Goal: Task Accomplishment & Management: Manage account settings

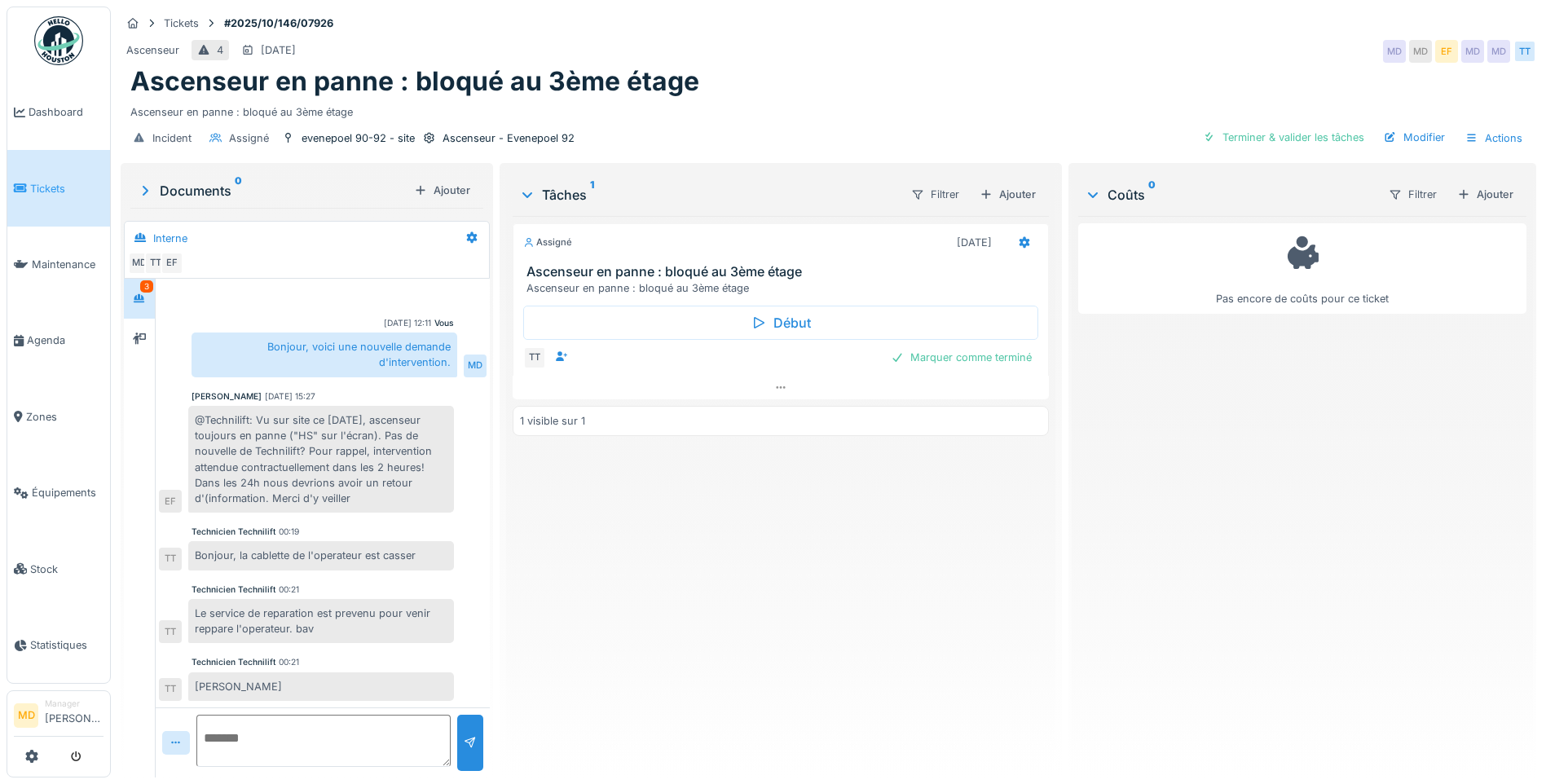
scroll to position [12, 0]
click at [339, 716] on textarea at bounding box center [324, 740] width 254 height 52
click at [137, 333] on icon at bounding box center [139, 338] width 13 height 11
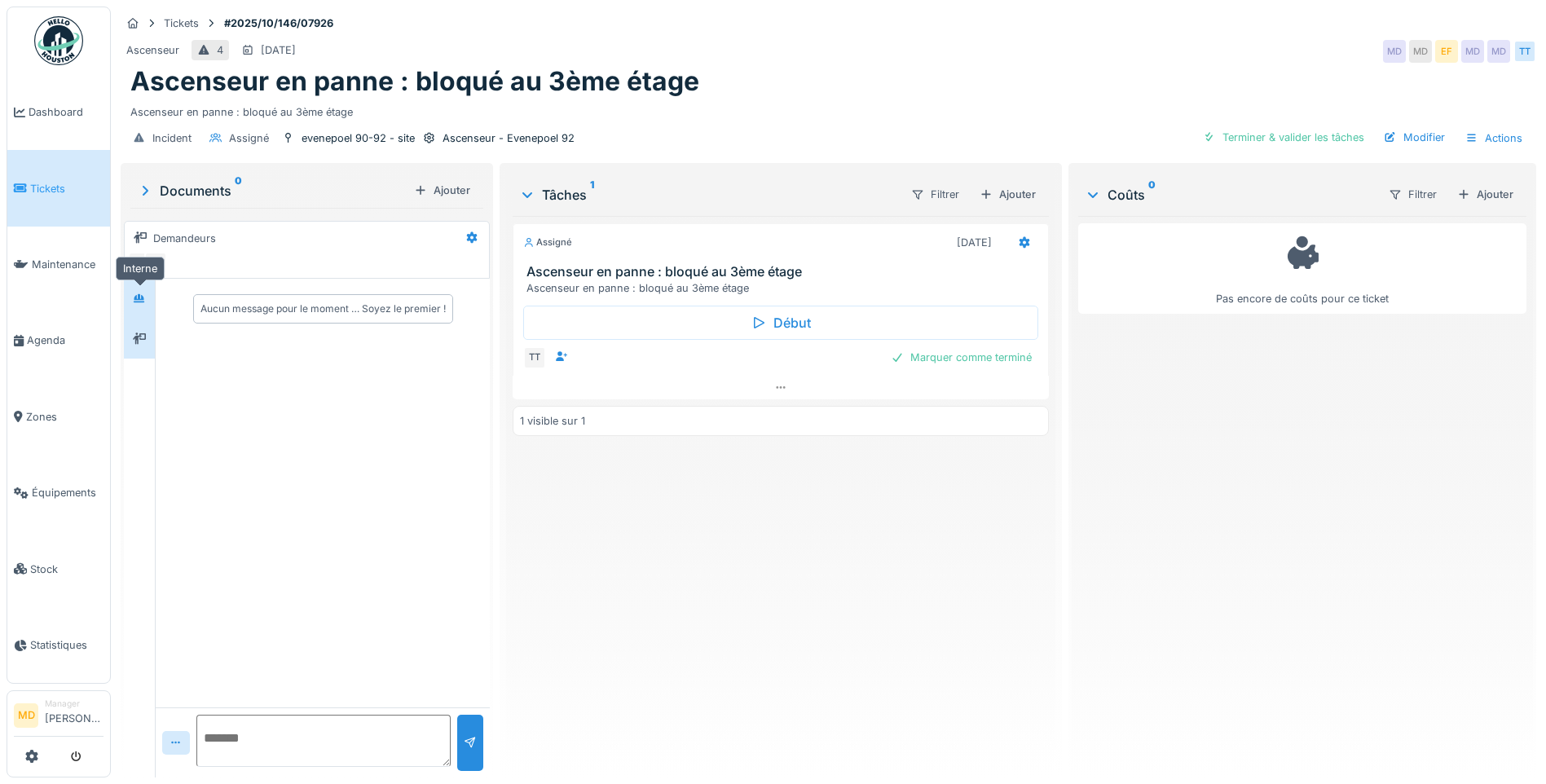
click at [140, 293] on icon at bounding box center [139, 298] width 11 height 9
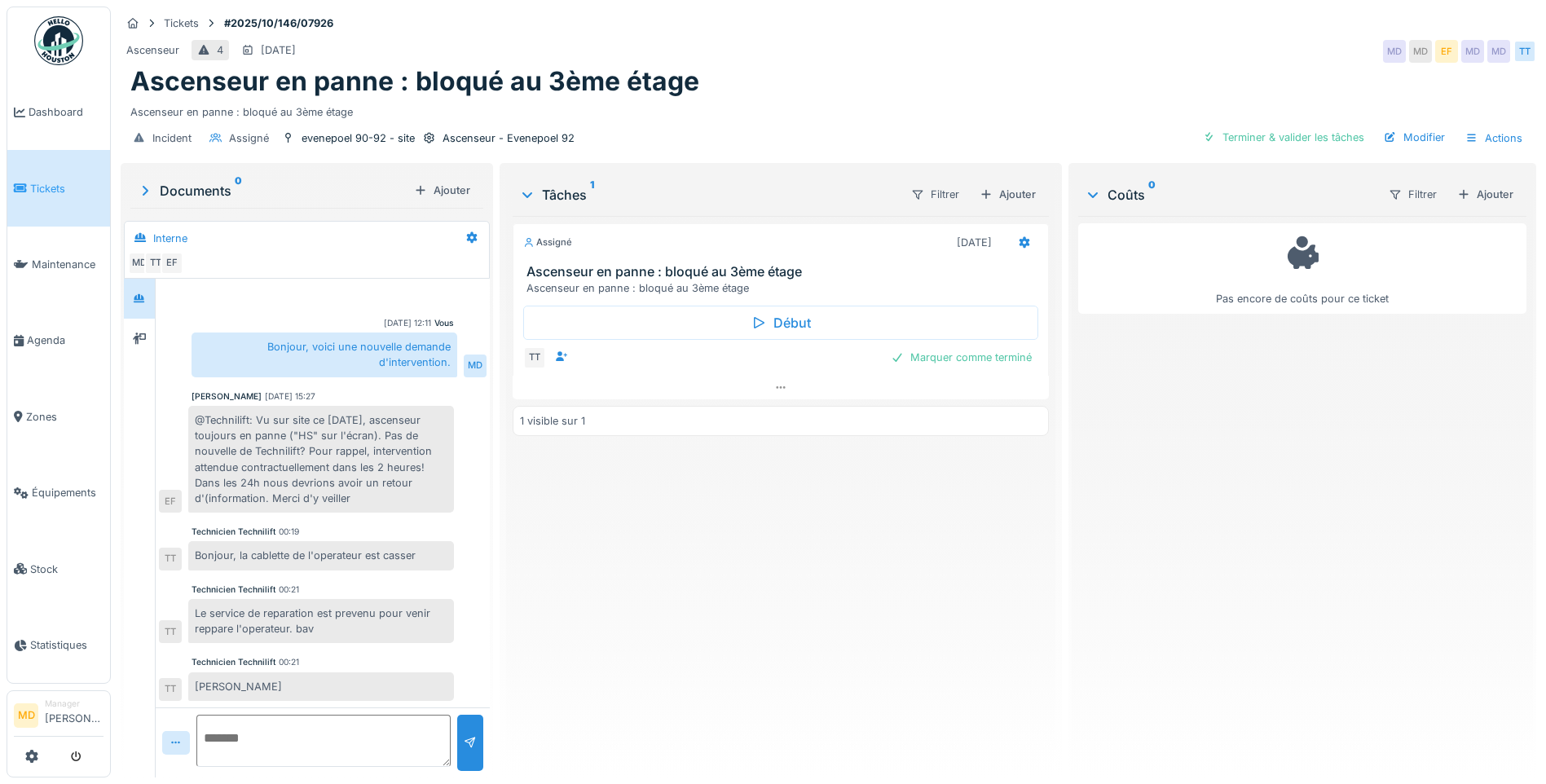
click at [267, 748] on textarea at bounding box center [324, 740] width 254 height 52
type textarea "**********"
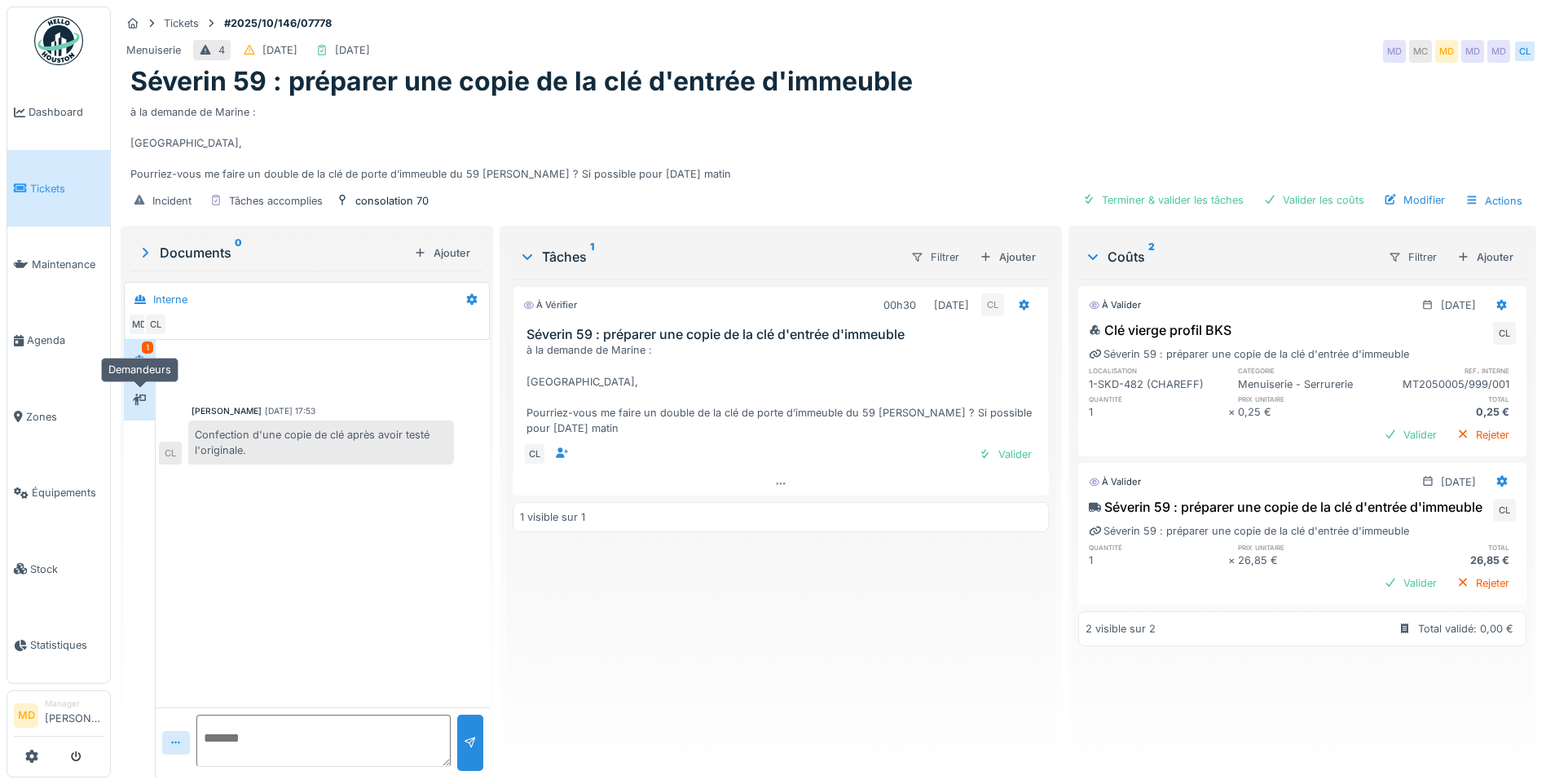
click at [145, 404] on icon at bounding box center [139, 399] width 13 height 11
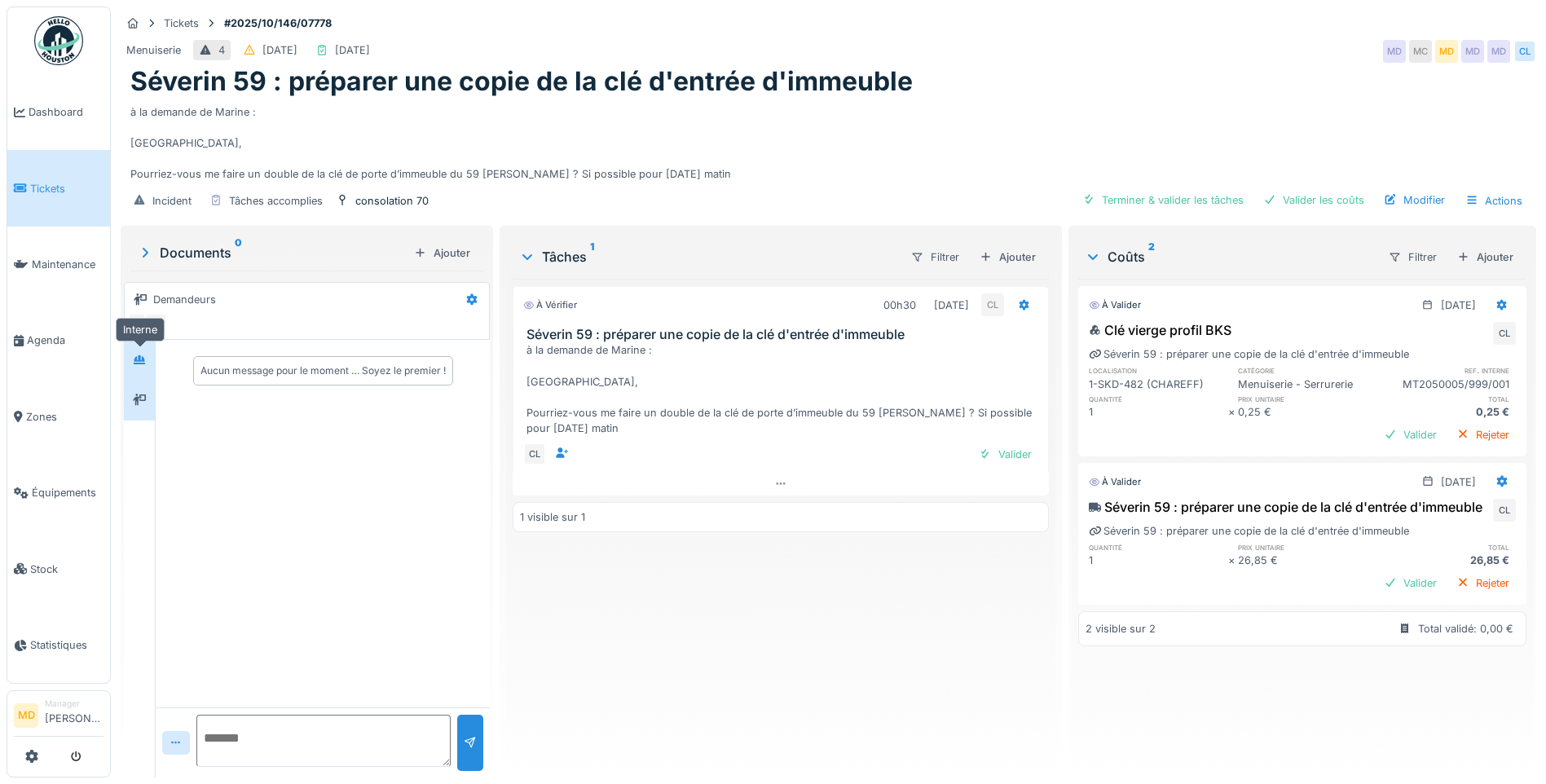
click at [138, 359] on icon at bounding box center [139, 360] width 11 height 9
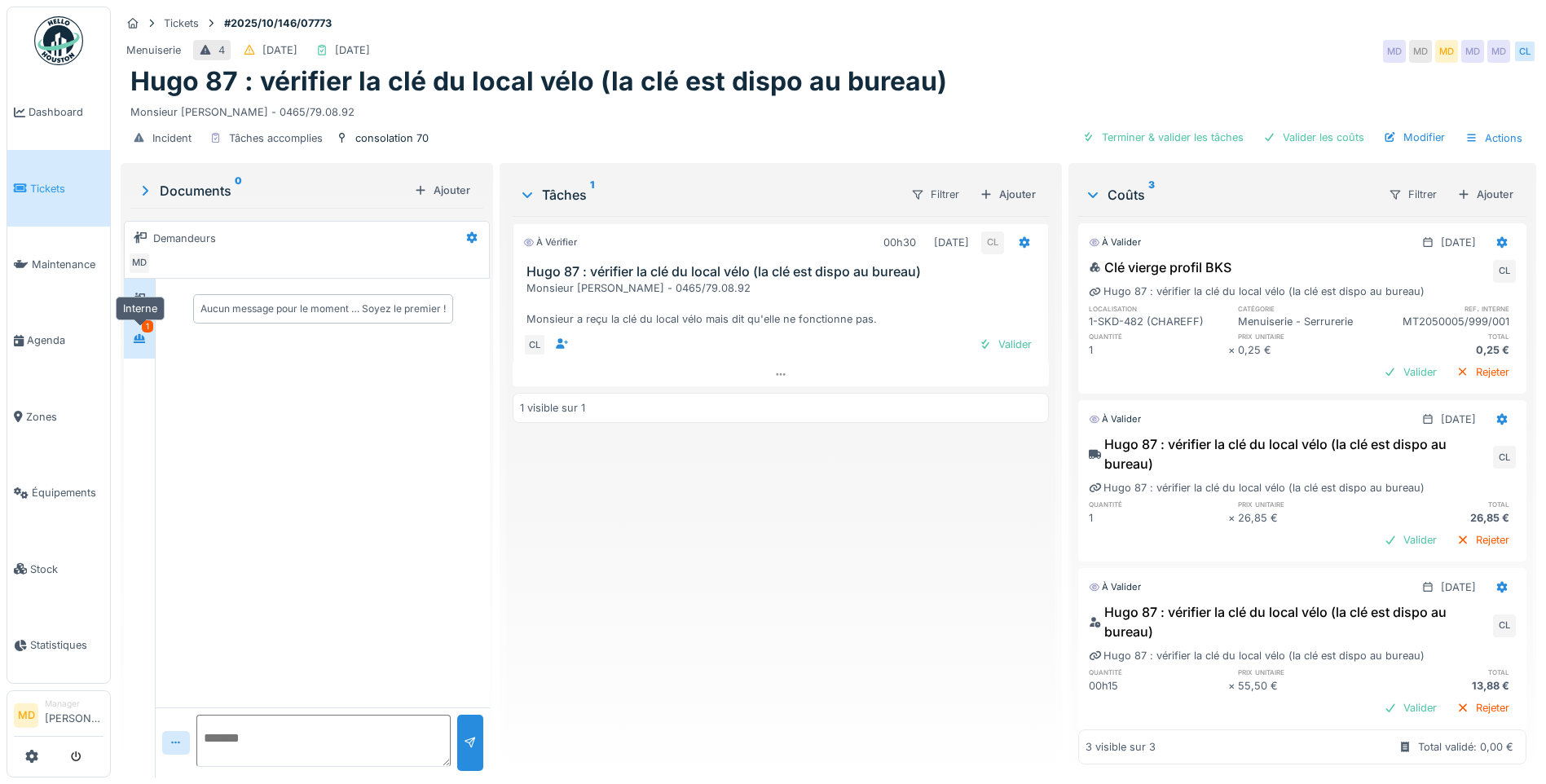
click at [146, 341] on div at bounding box center [139, 338] width 25 height 20
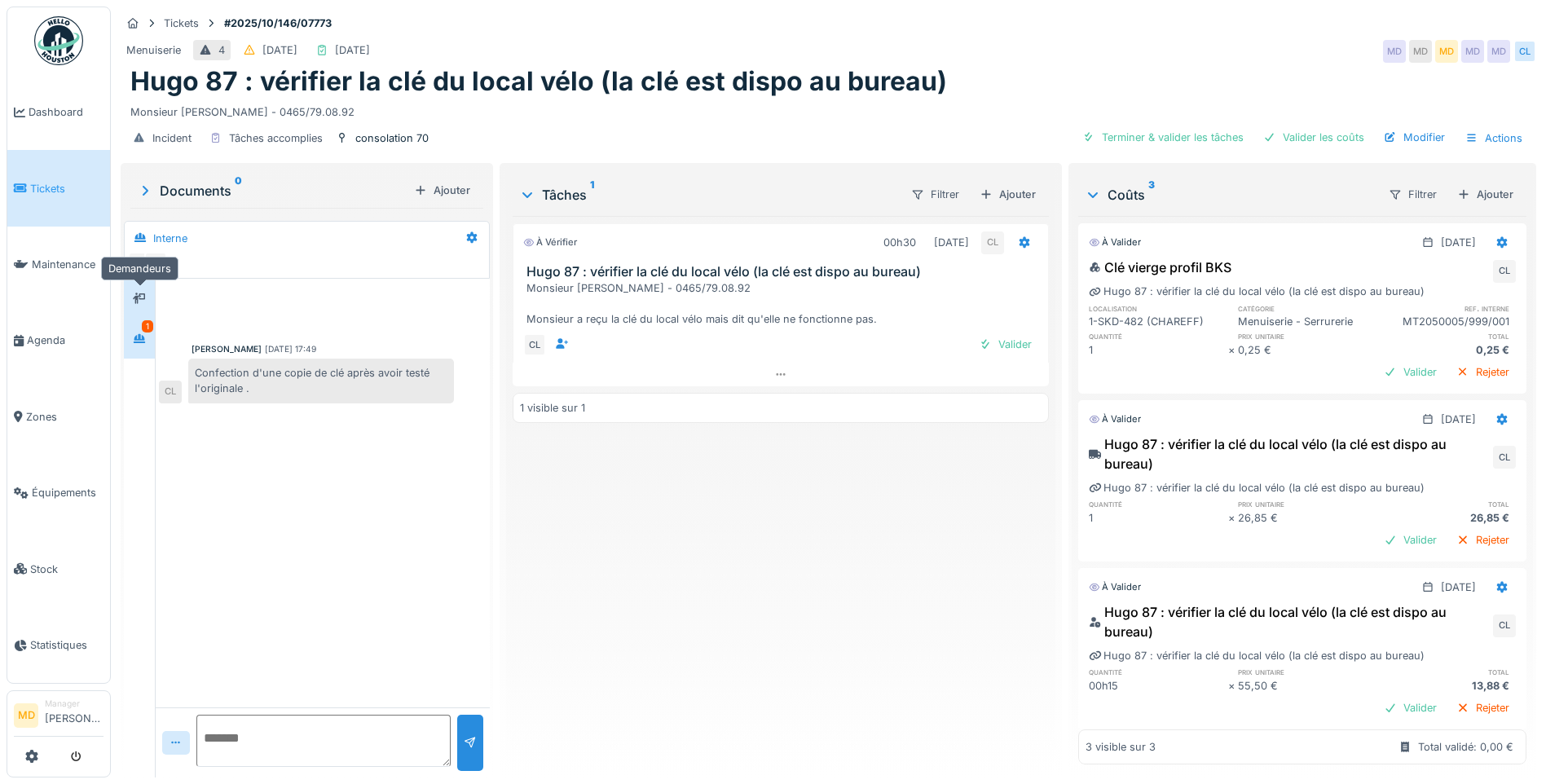
click at [139, 300] on icon at bounding box center [139, 299] width 13 height 11
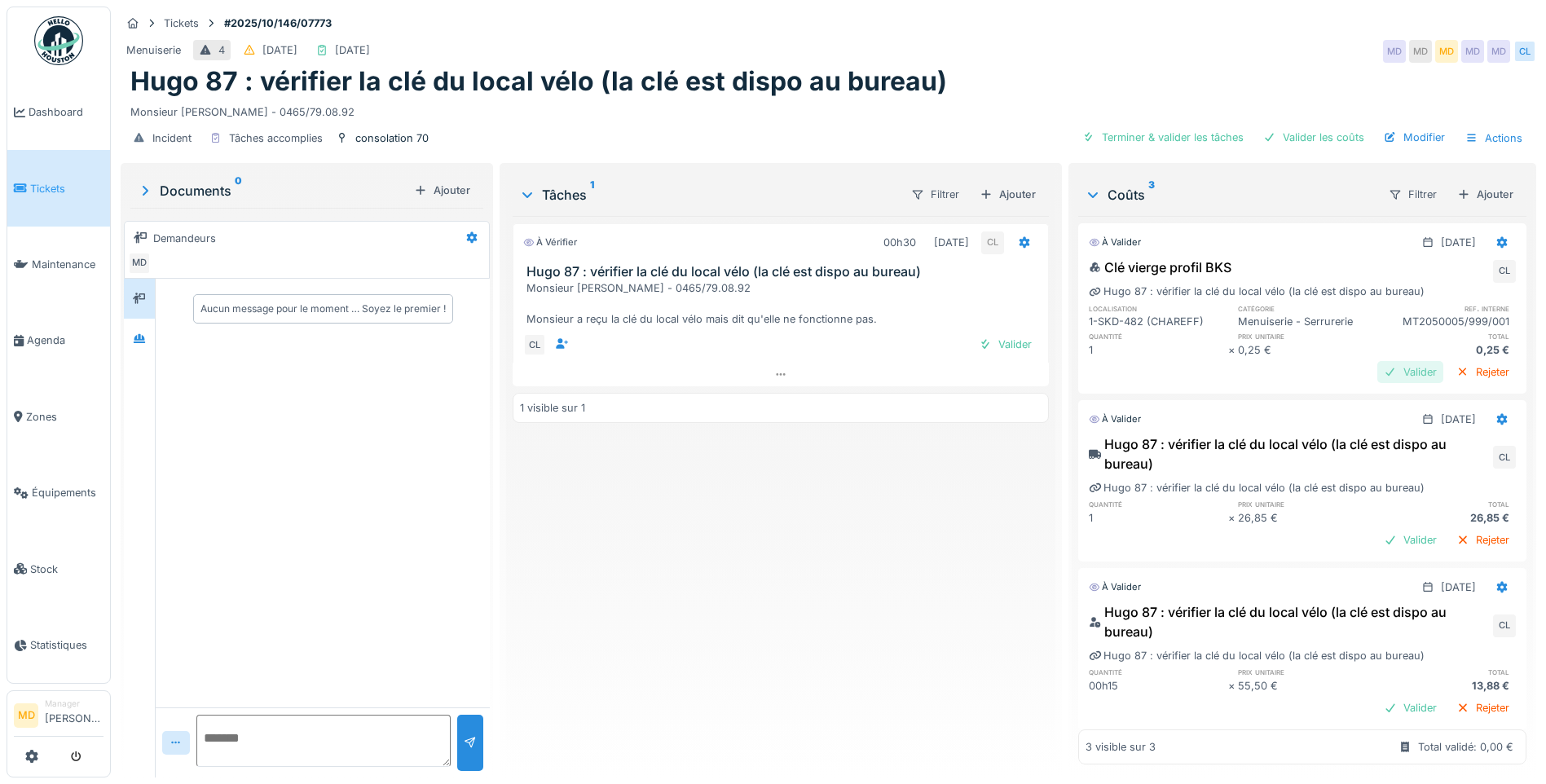
click at [1377, 366] on div "Valider" at bounding box center [1410, 372] width 66 height 22
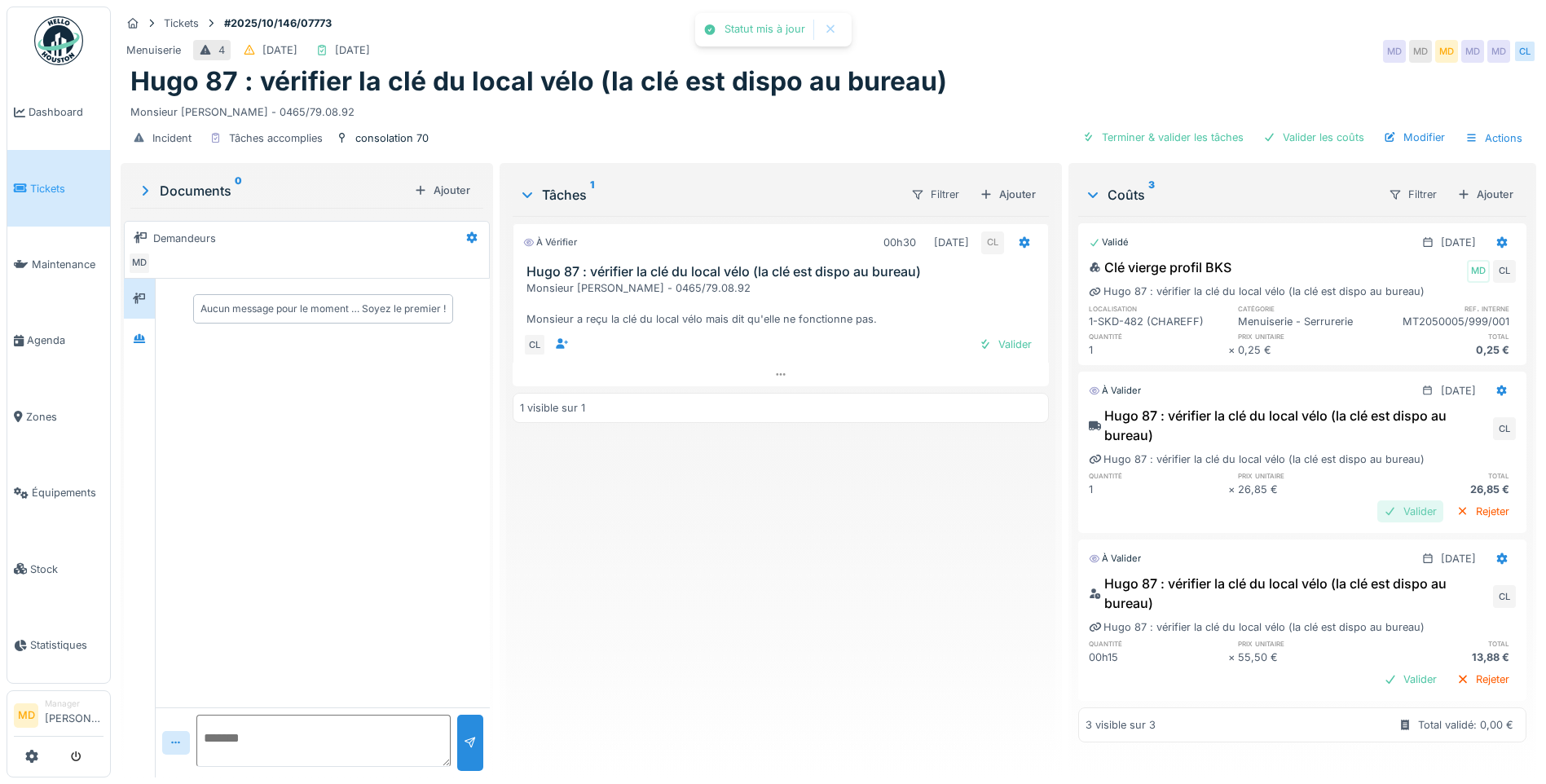
click at [1377, 514] on div "Valider" at bounding box center [1410, 511] width 66 height 22
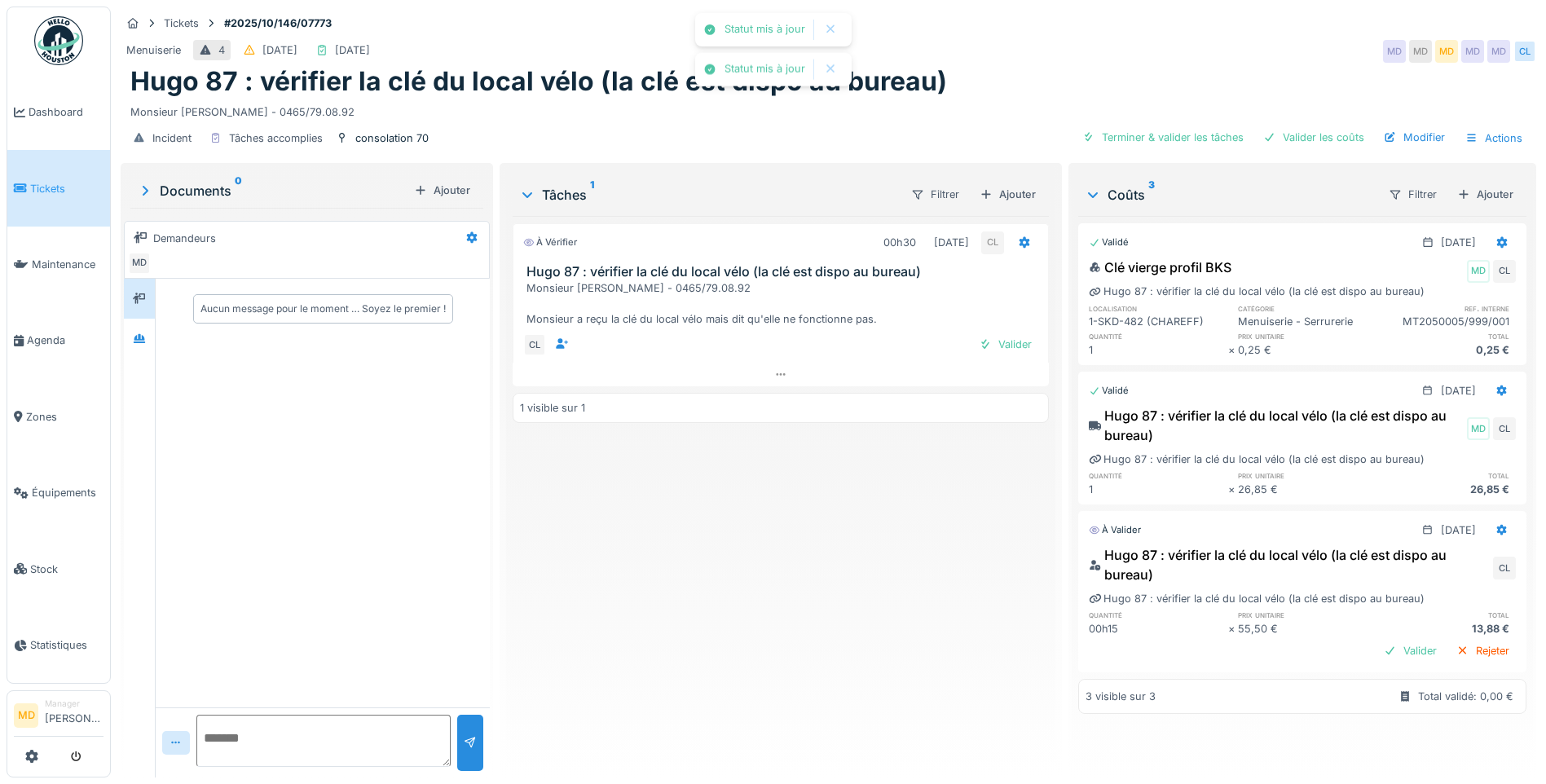
scroll to position [12, 0]
click at [1377, 640] on div "Valider" at bounding box center [1410, 651] width 66 height 22
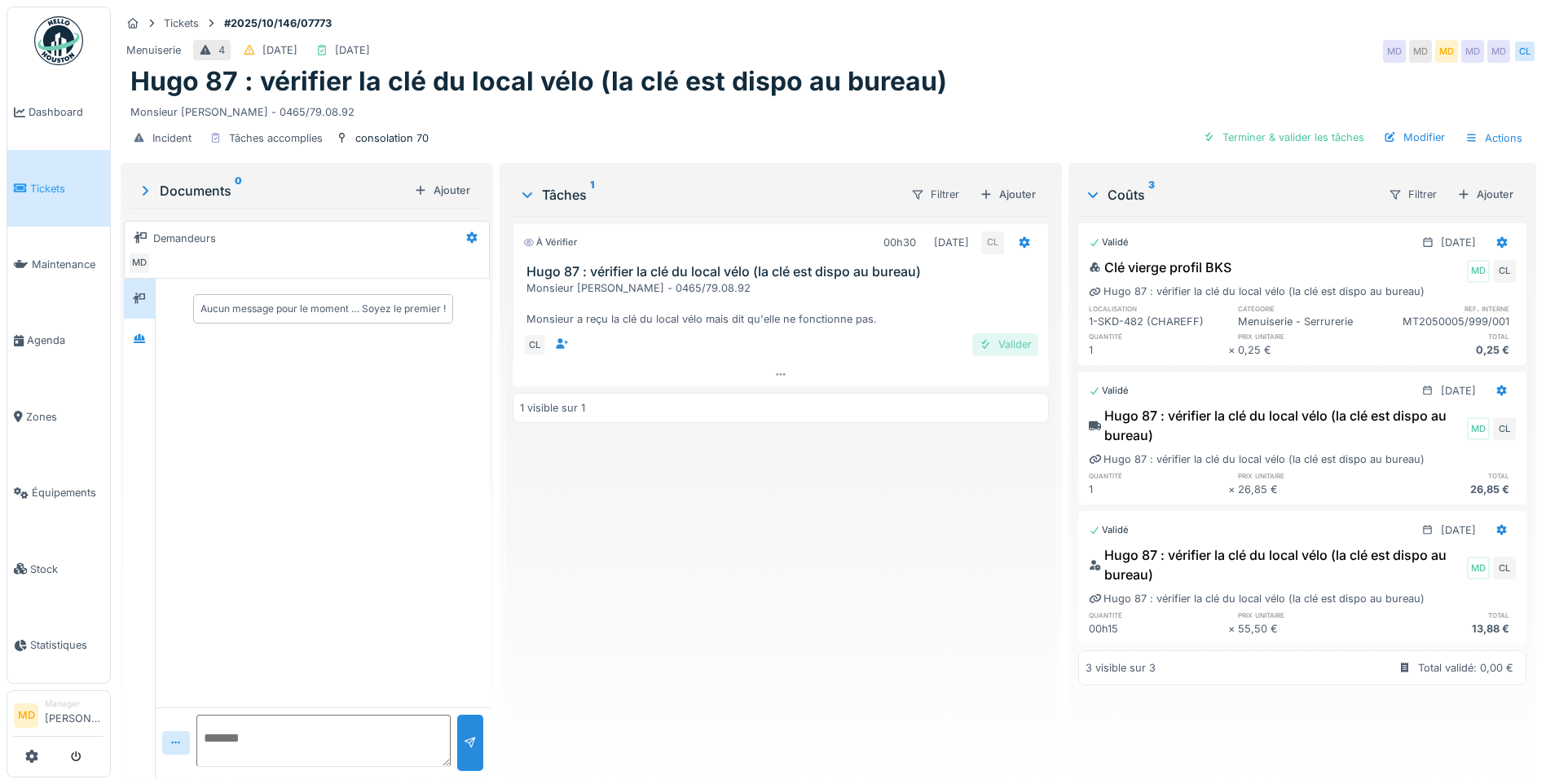
click at [1006, 334] on div "Valider" at bounding box center [1005, 344] width 66 height 22
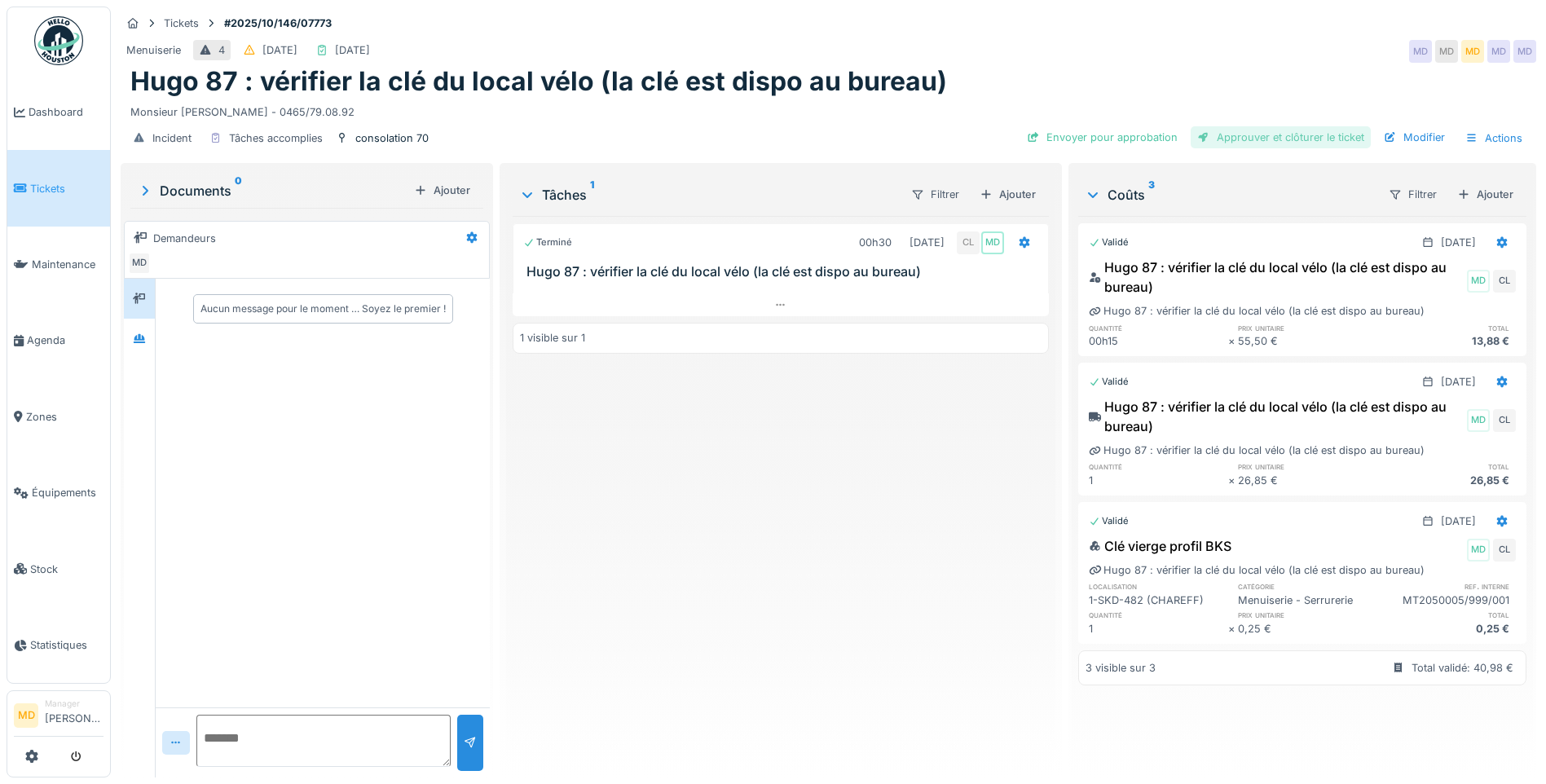
click at [1244, 126] on div "Approuver et clôturer le ticket" at bounding box center [1280, 137] width 180 height 22
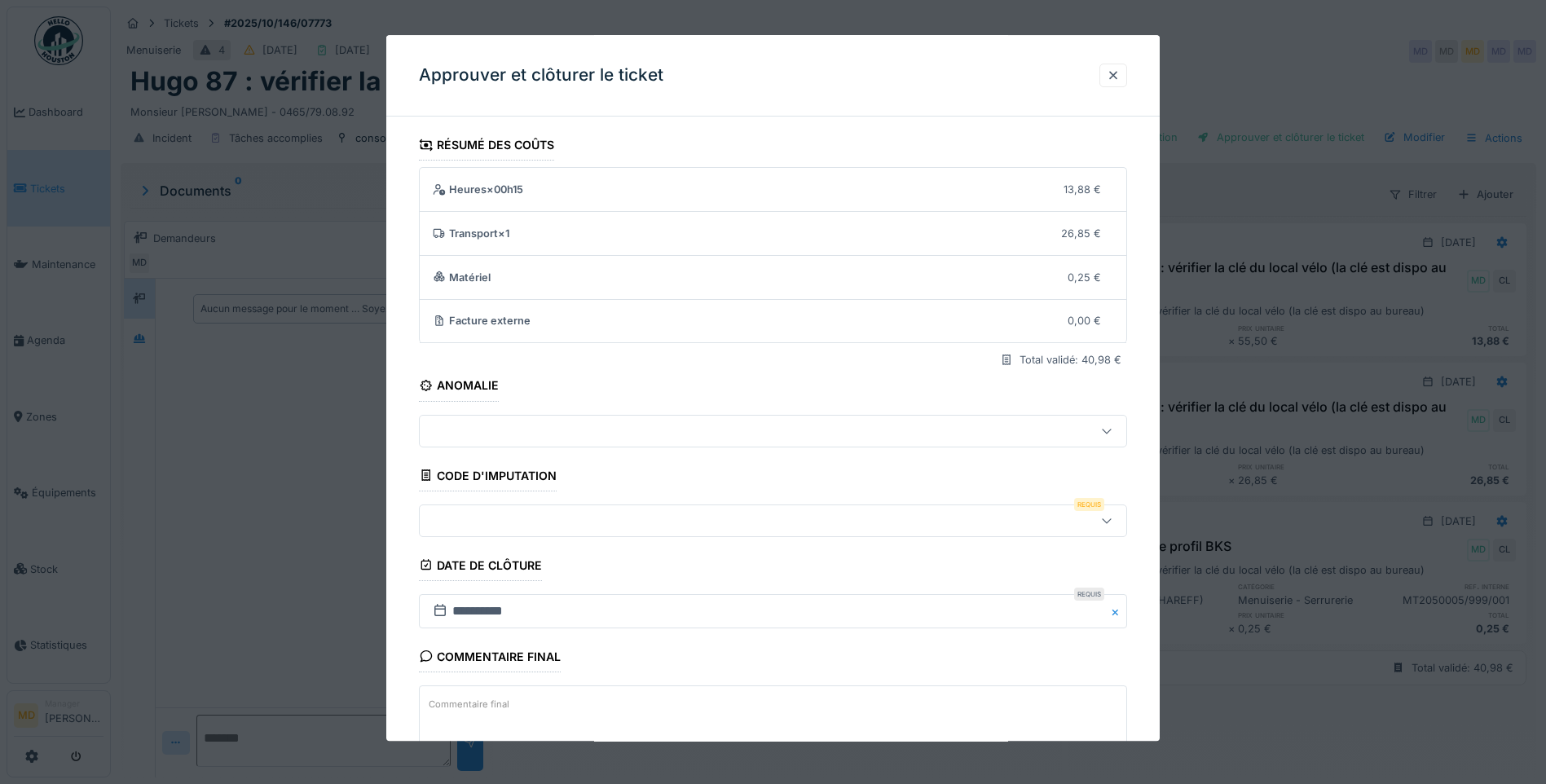
scroll to position [109, 0]
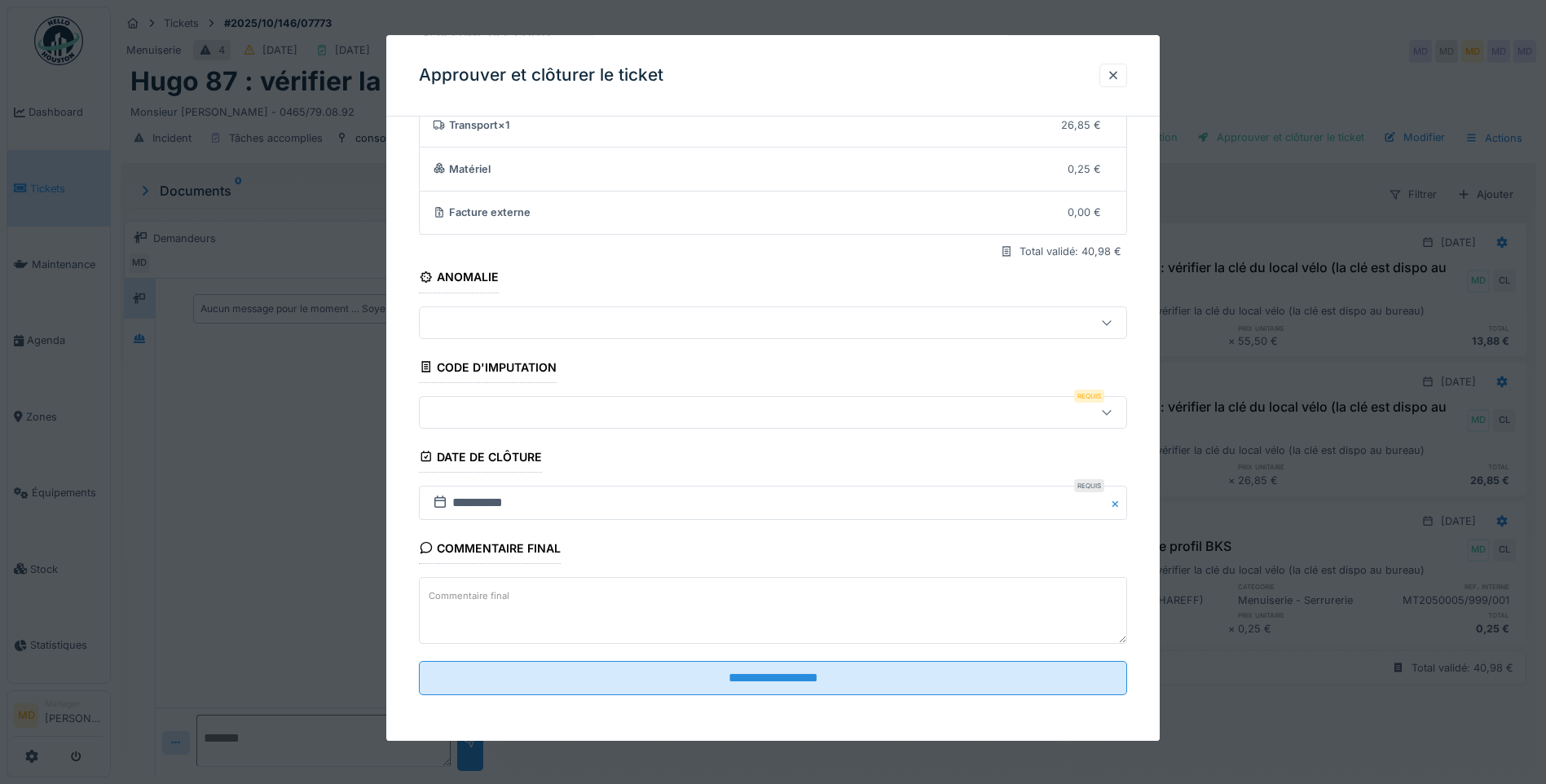
click at [510, 388] on fieldset "**********" at bounding box center [773, 364] width 709 height 686
click at [506, 406] on div at bounding box center [731, 412] width 611 height 18
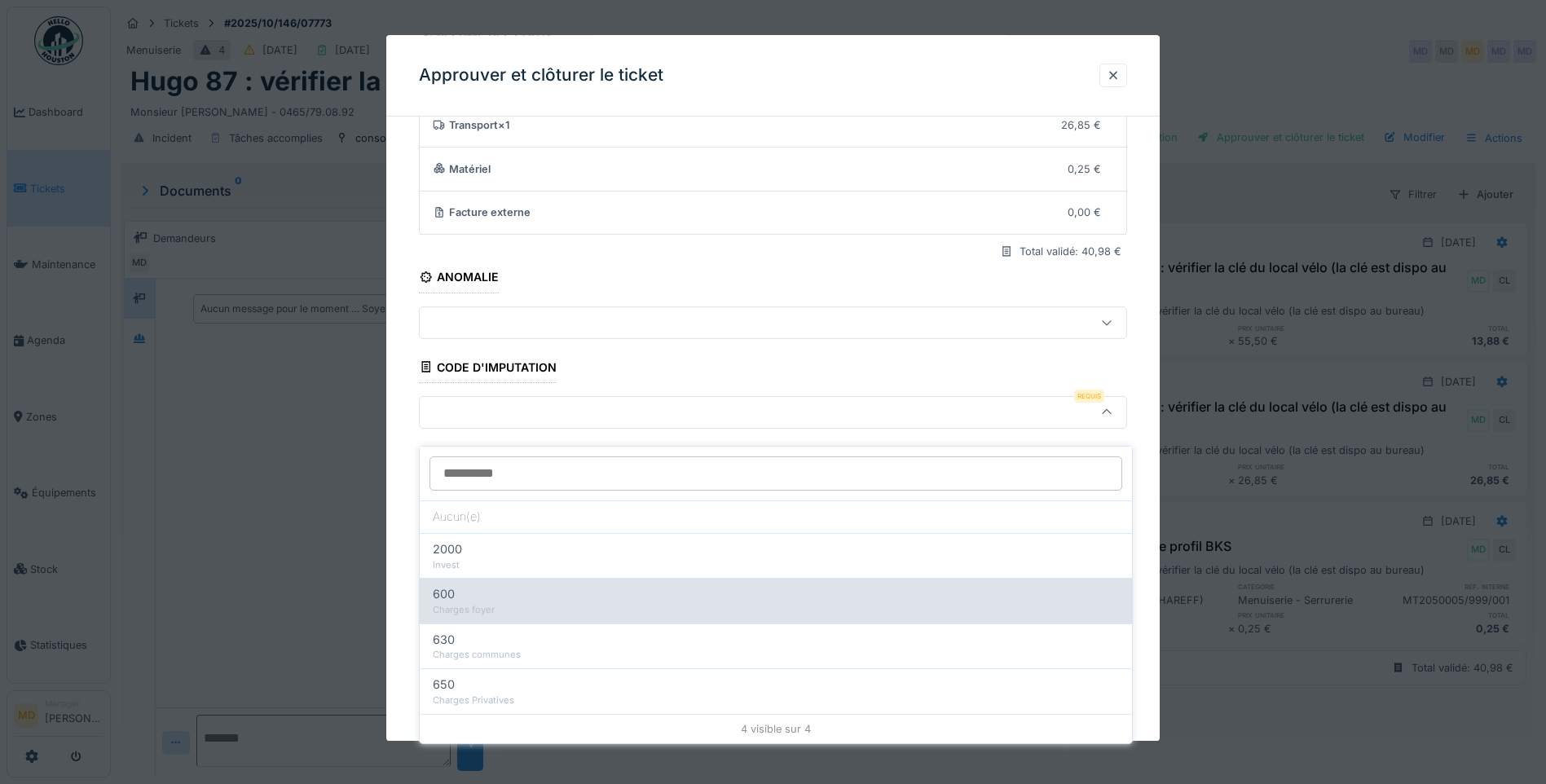
click at [481, 603] on div "Charges foyer" at bounding box center [775, 609] width 687 height 14
type input "***"
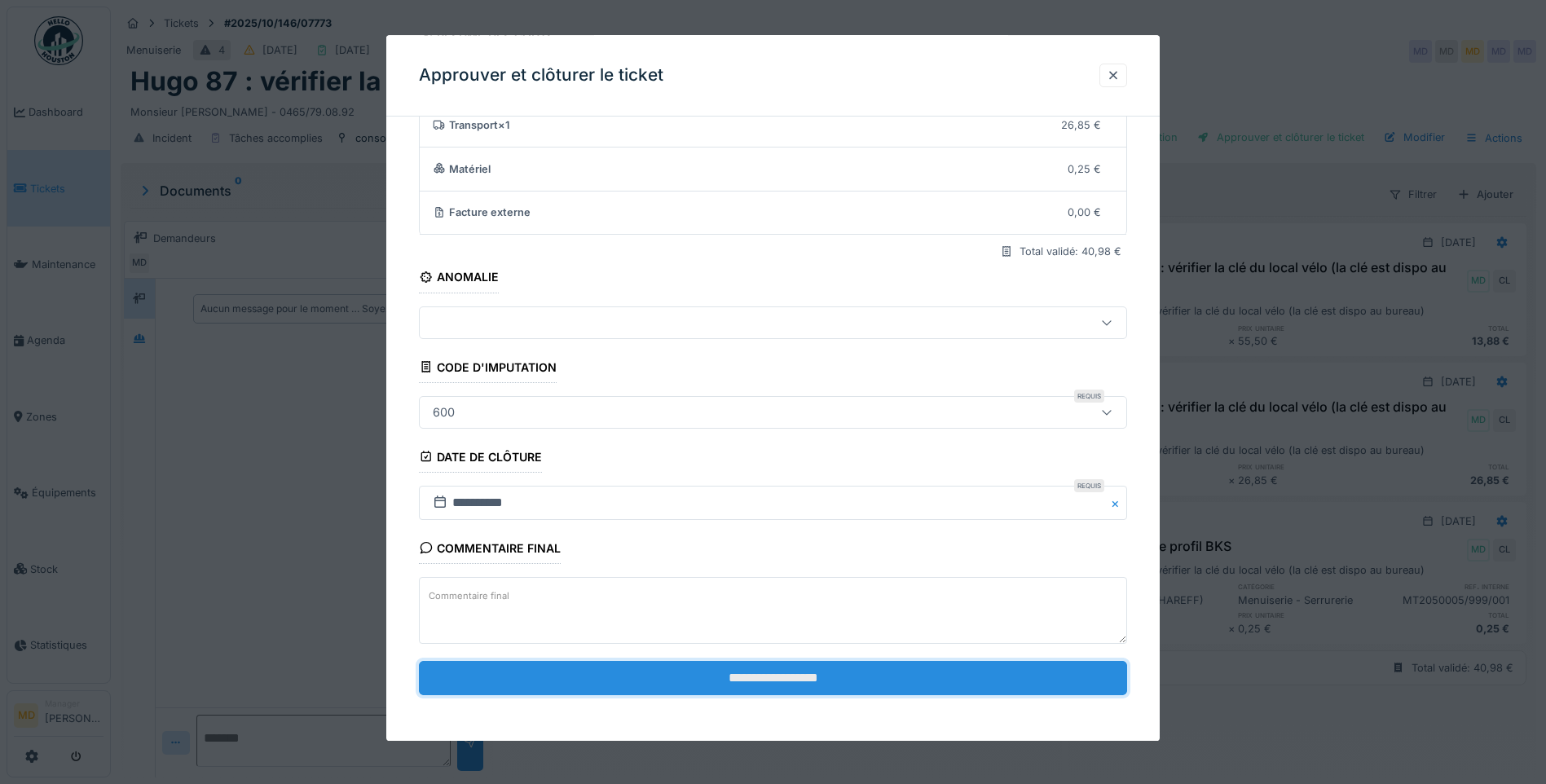
click at [739, 691] on input "**********" at bounding box center [773, 677] width 709 height 34
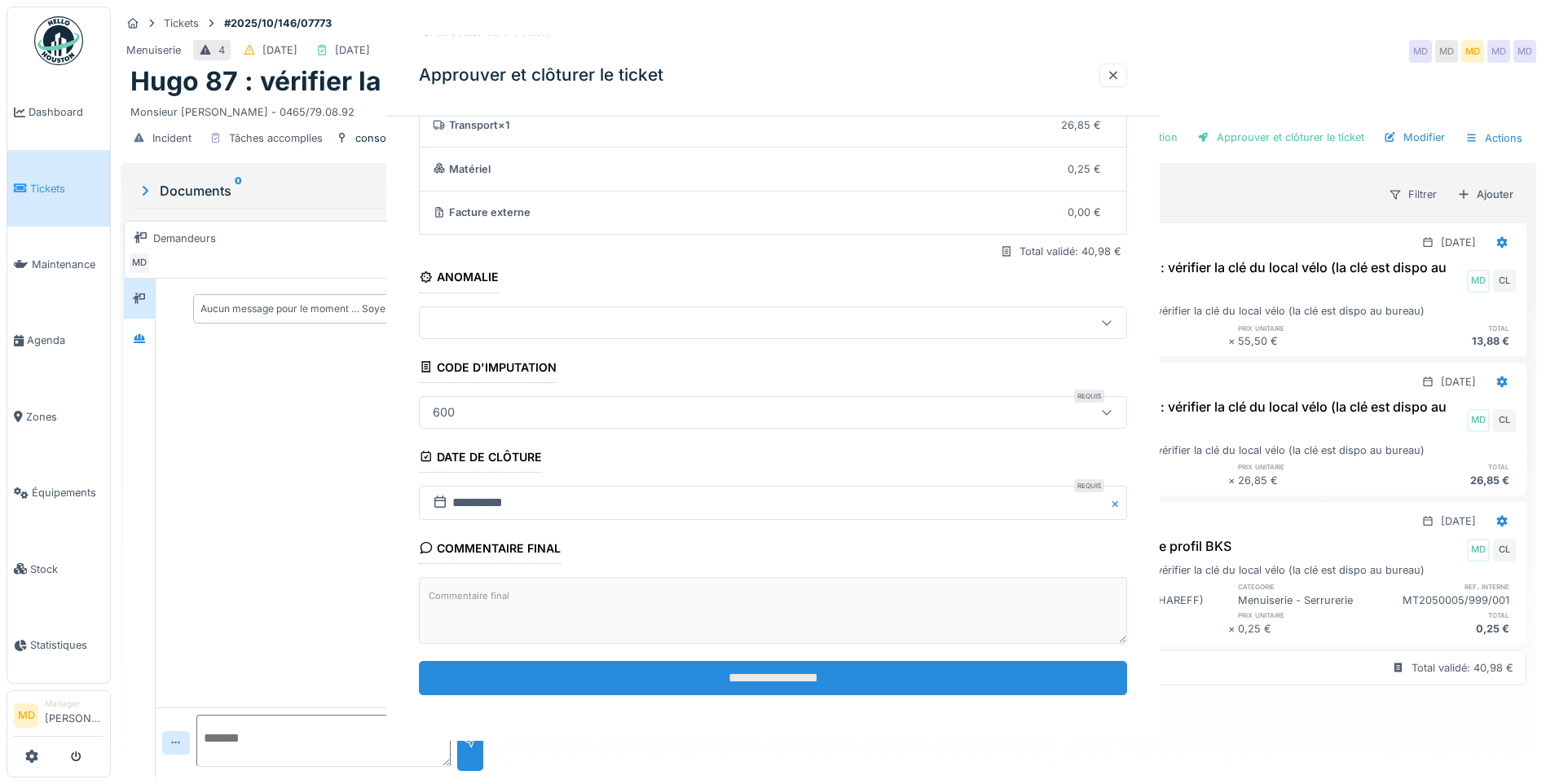
scroll to position [0, 0]
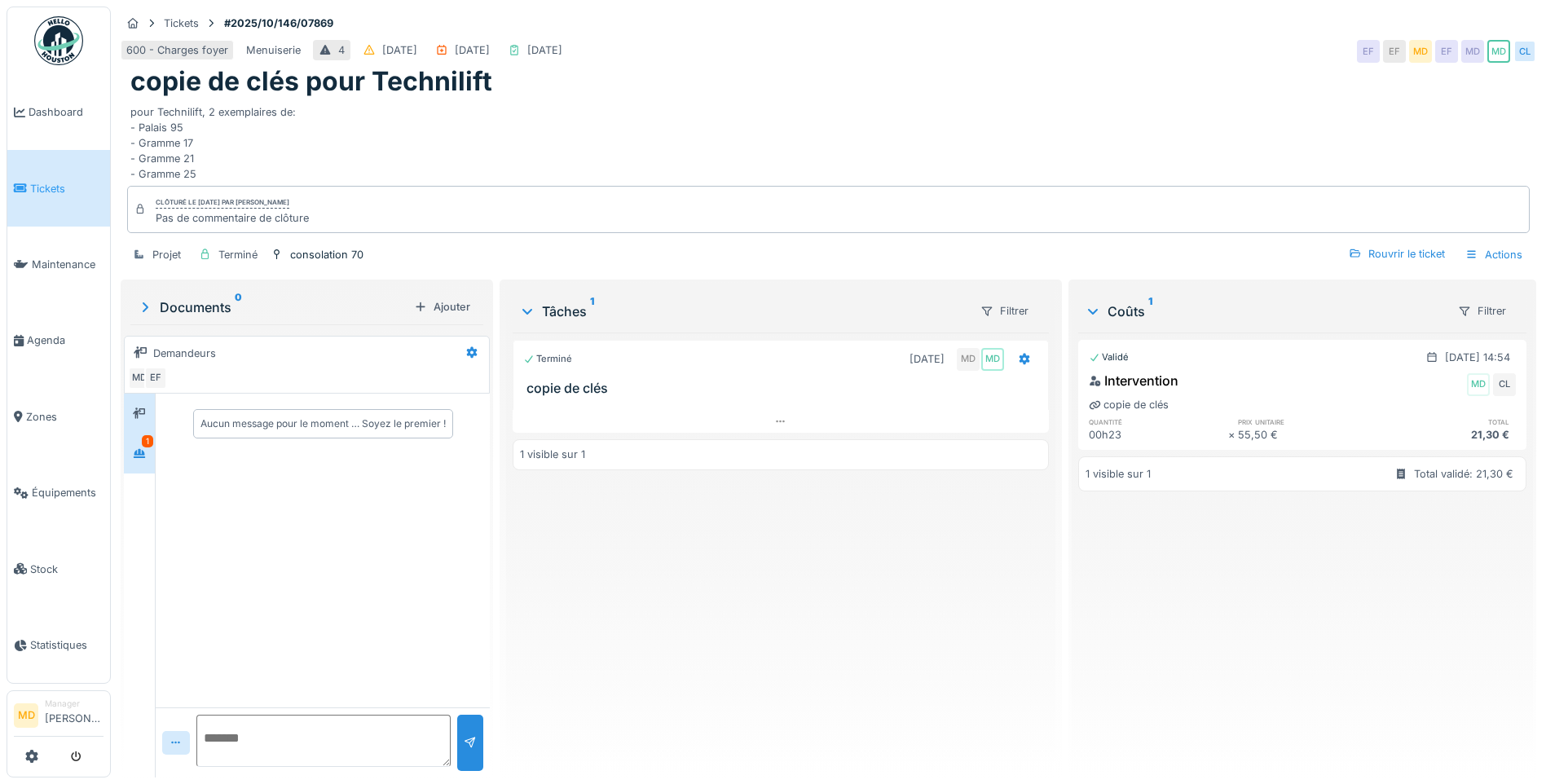
click at [148, 446] on div "1" at bounding box center [147, 440] width 11 height 12
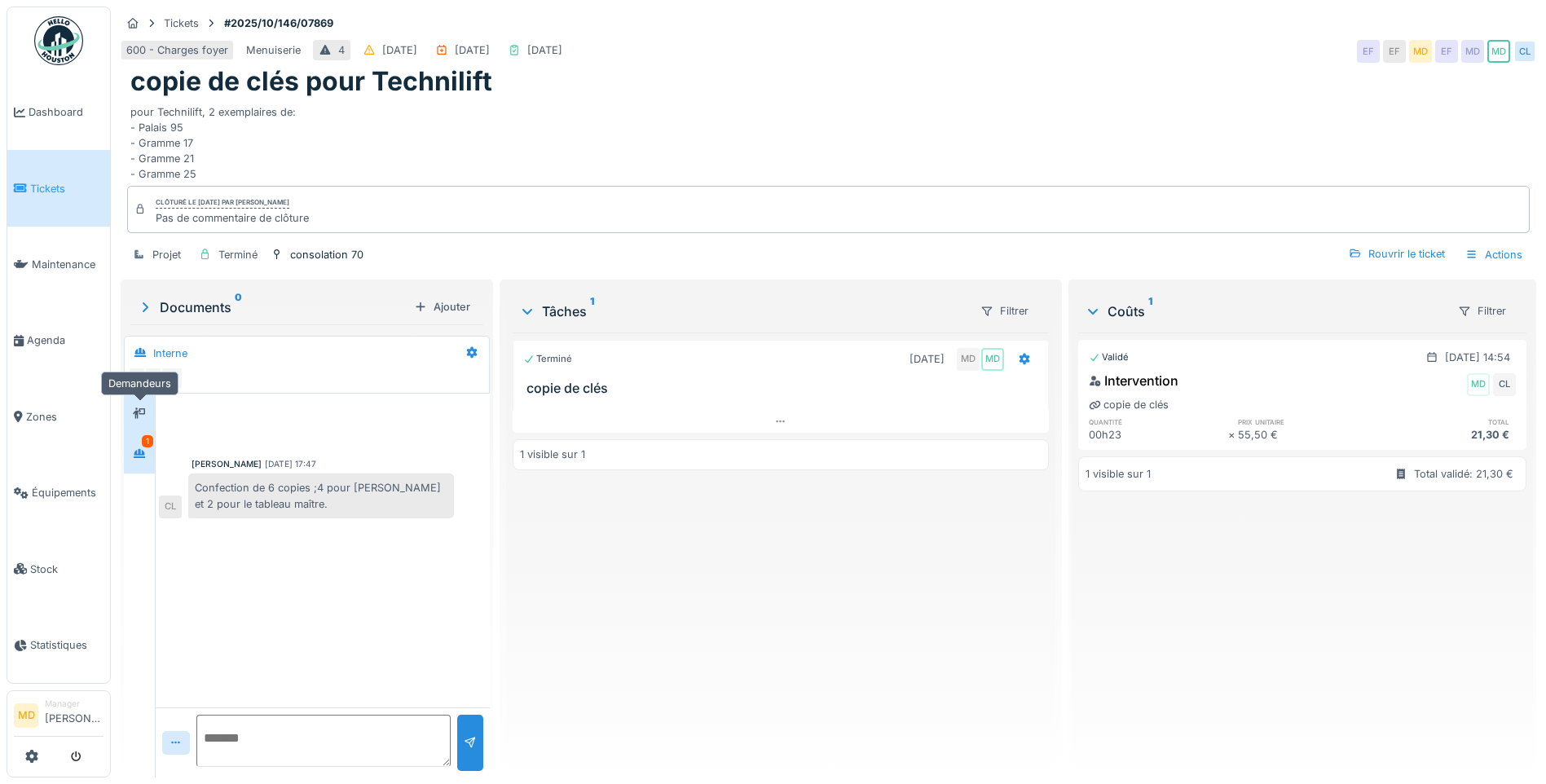
click at [145, 411] on icon at bounding box center [139, 414] width 13 height 11
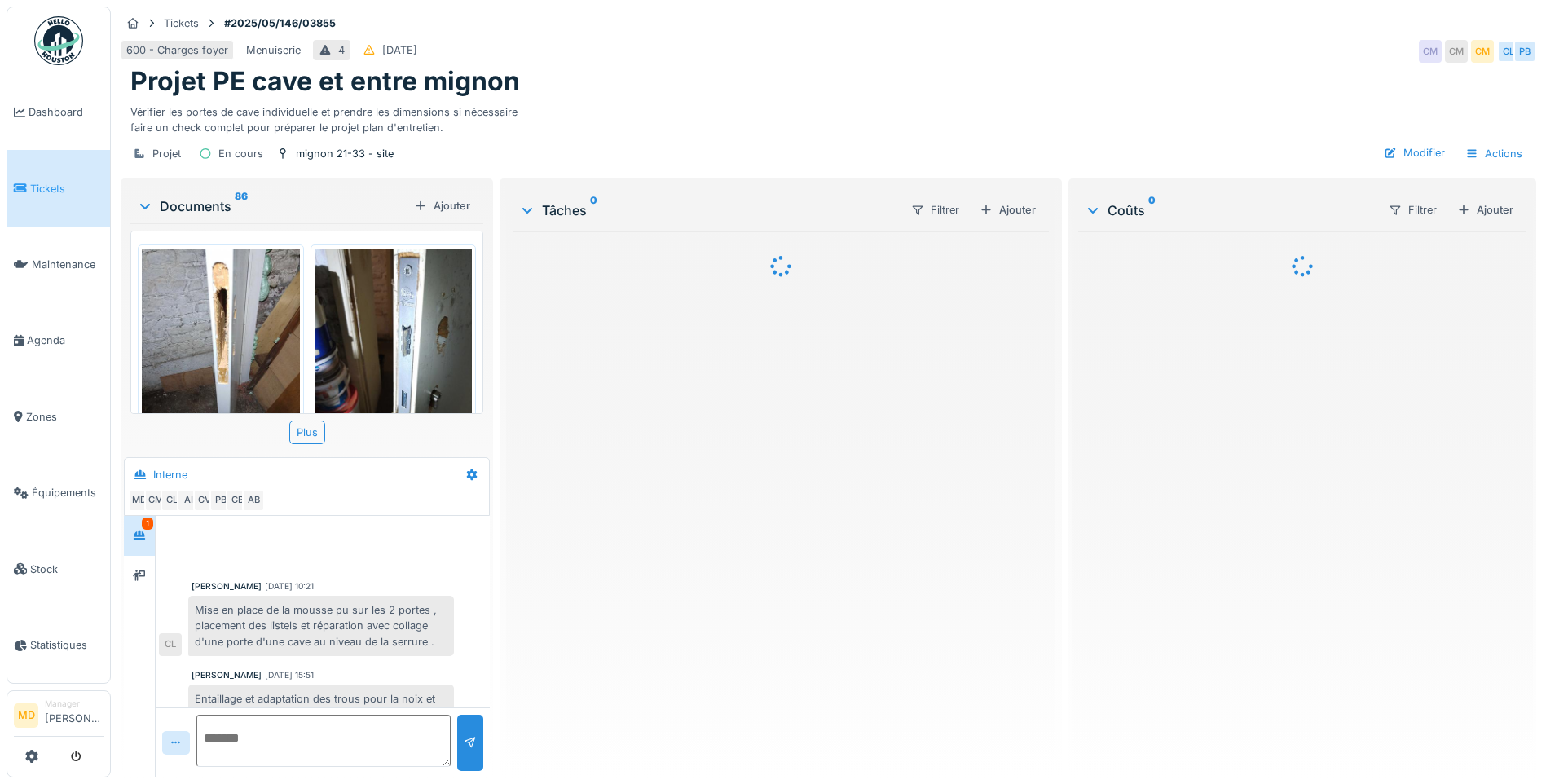
scroll to position [754, 0]
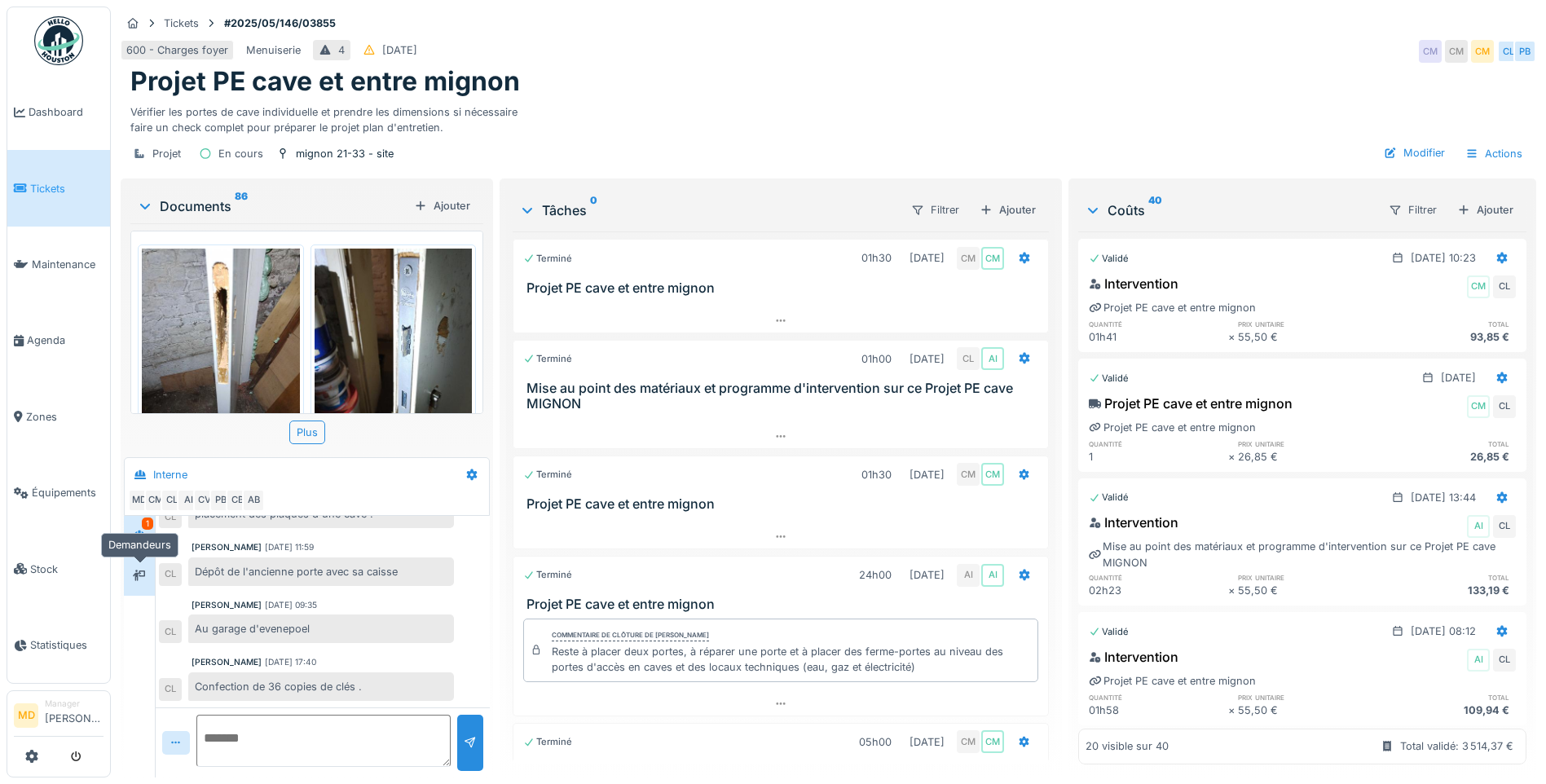
click at [138, 568] on div at bounding box center [139, 575] width 13 height 16
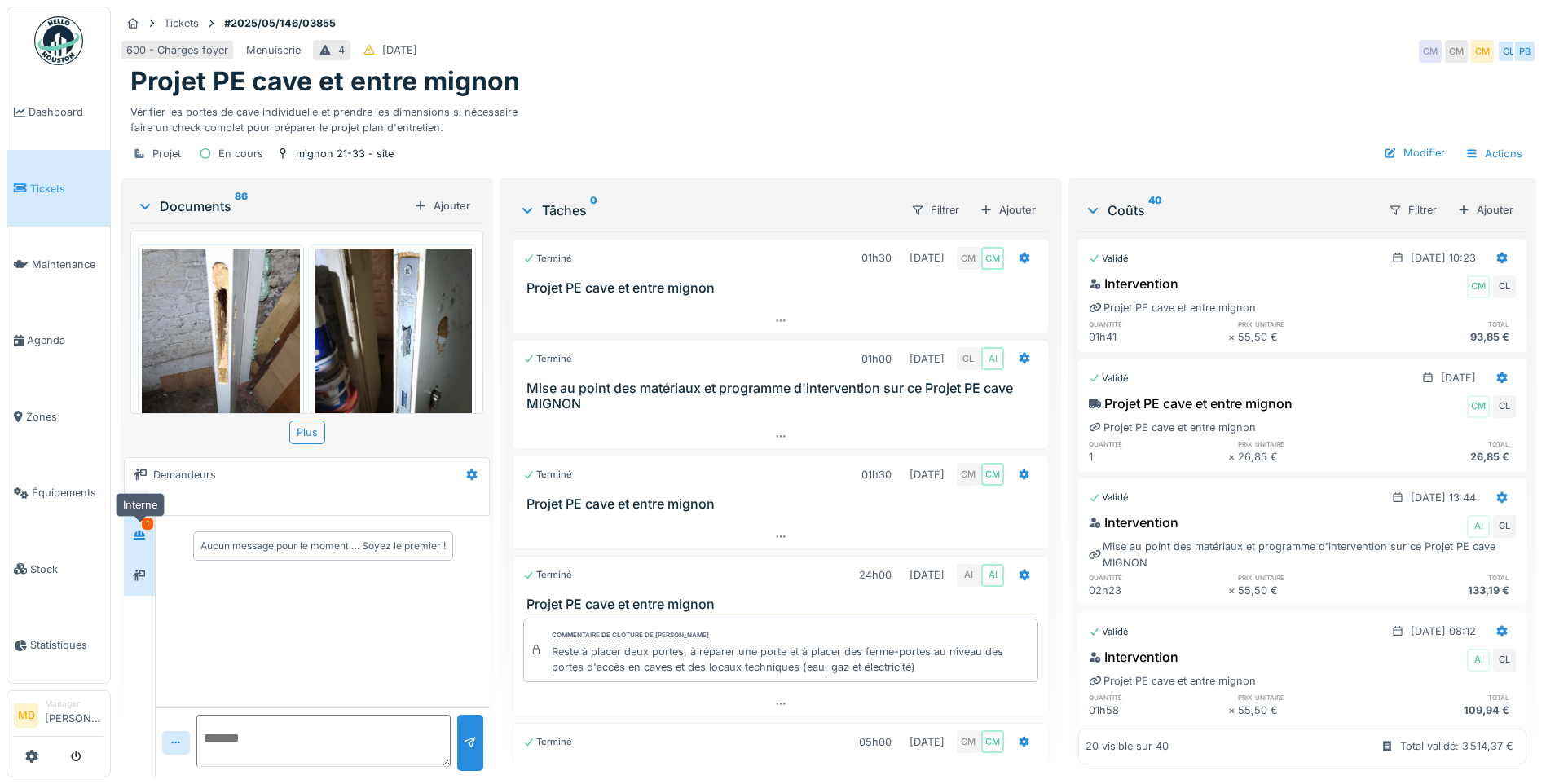
click at [139, 541] on div at bounding box center [139, 535] width 13 height 16
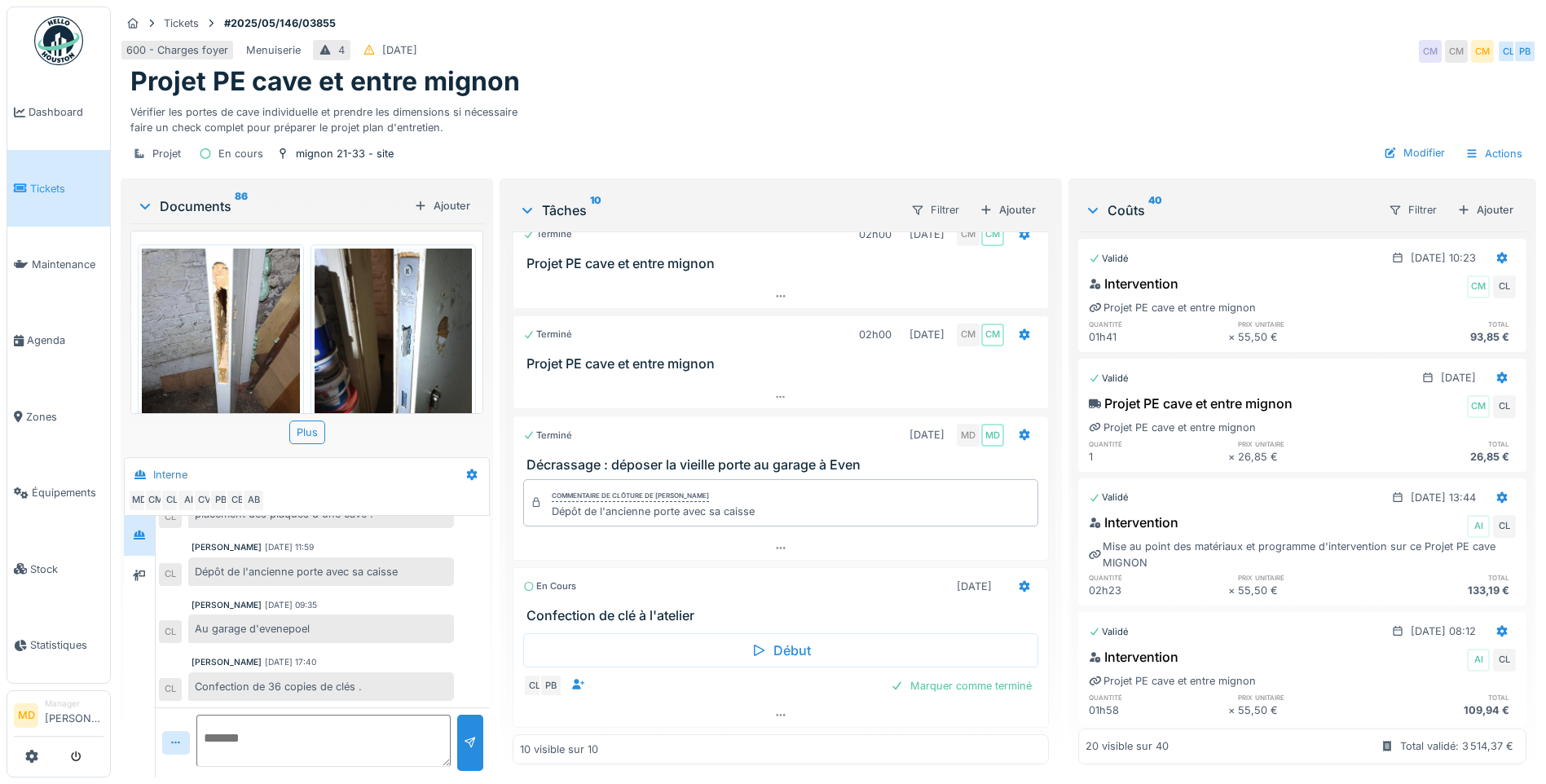
scroll to position [12, 0]
click at [774, 709] on icon at bounding box center [781, 715] width 13 height 11
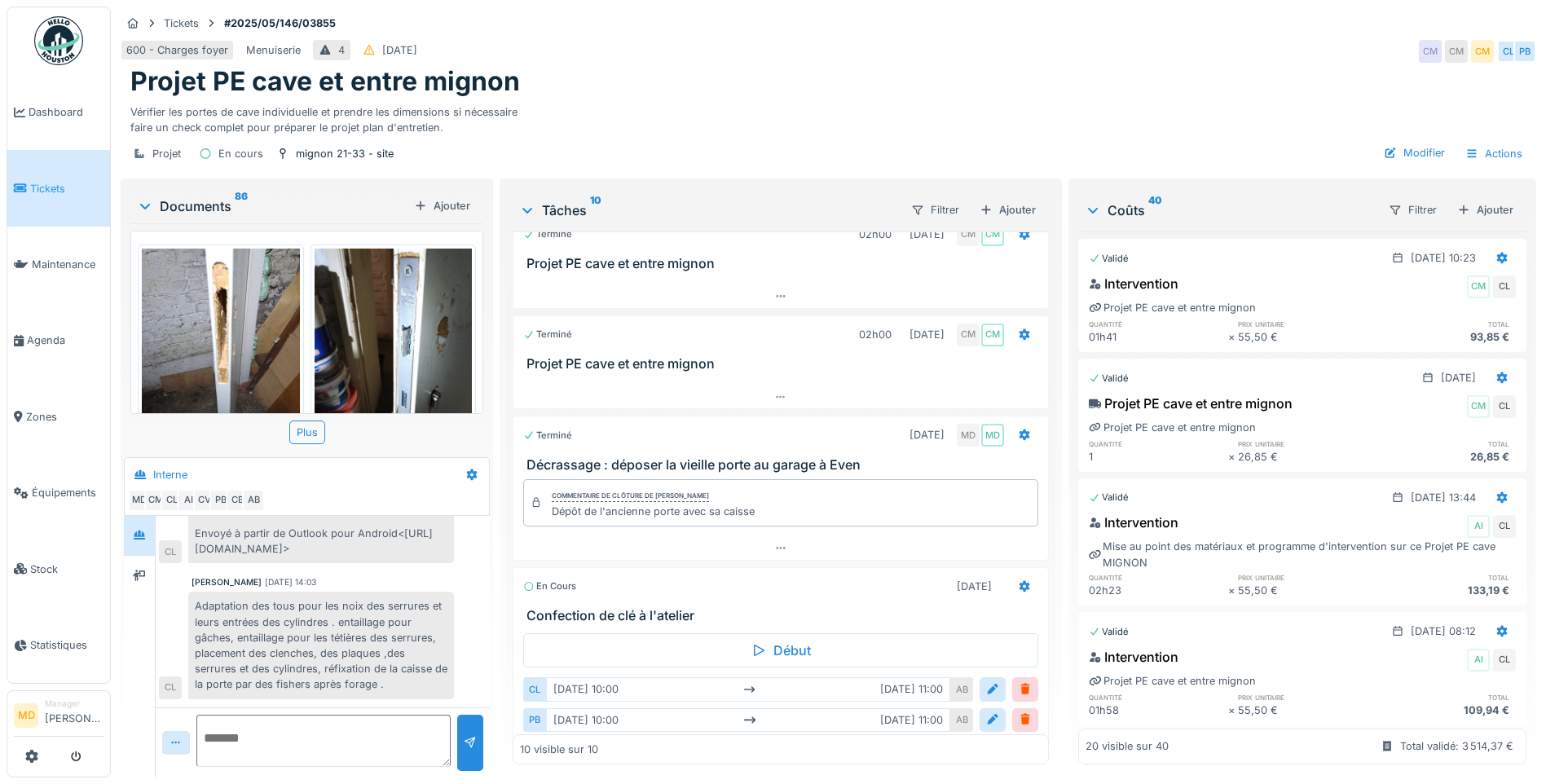
scroll to position [754, 0]
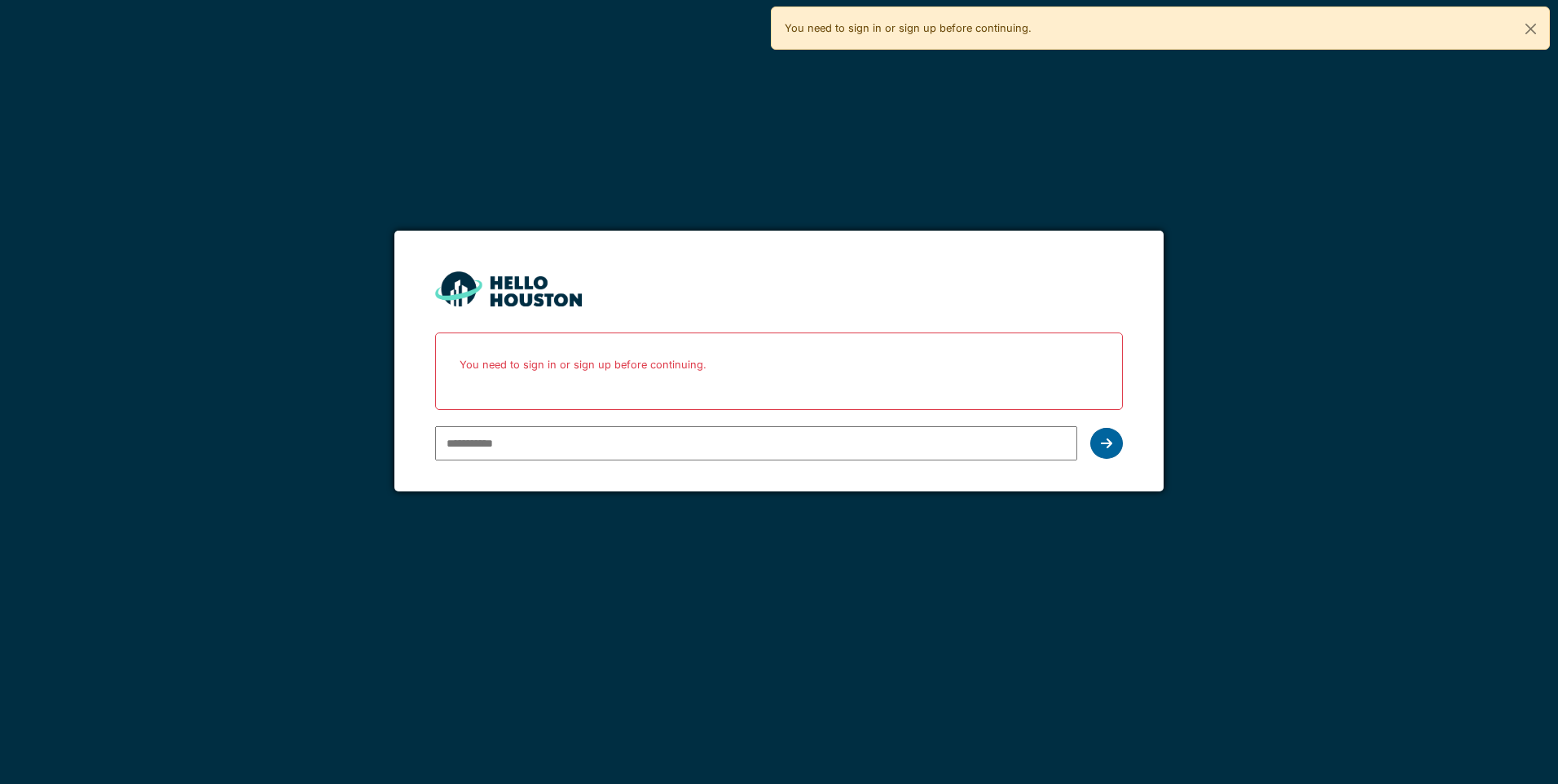
type input "**********"
click at [1109, 443] on icon at bounding box center [1106, 443] width 11 height 13
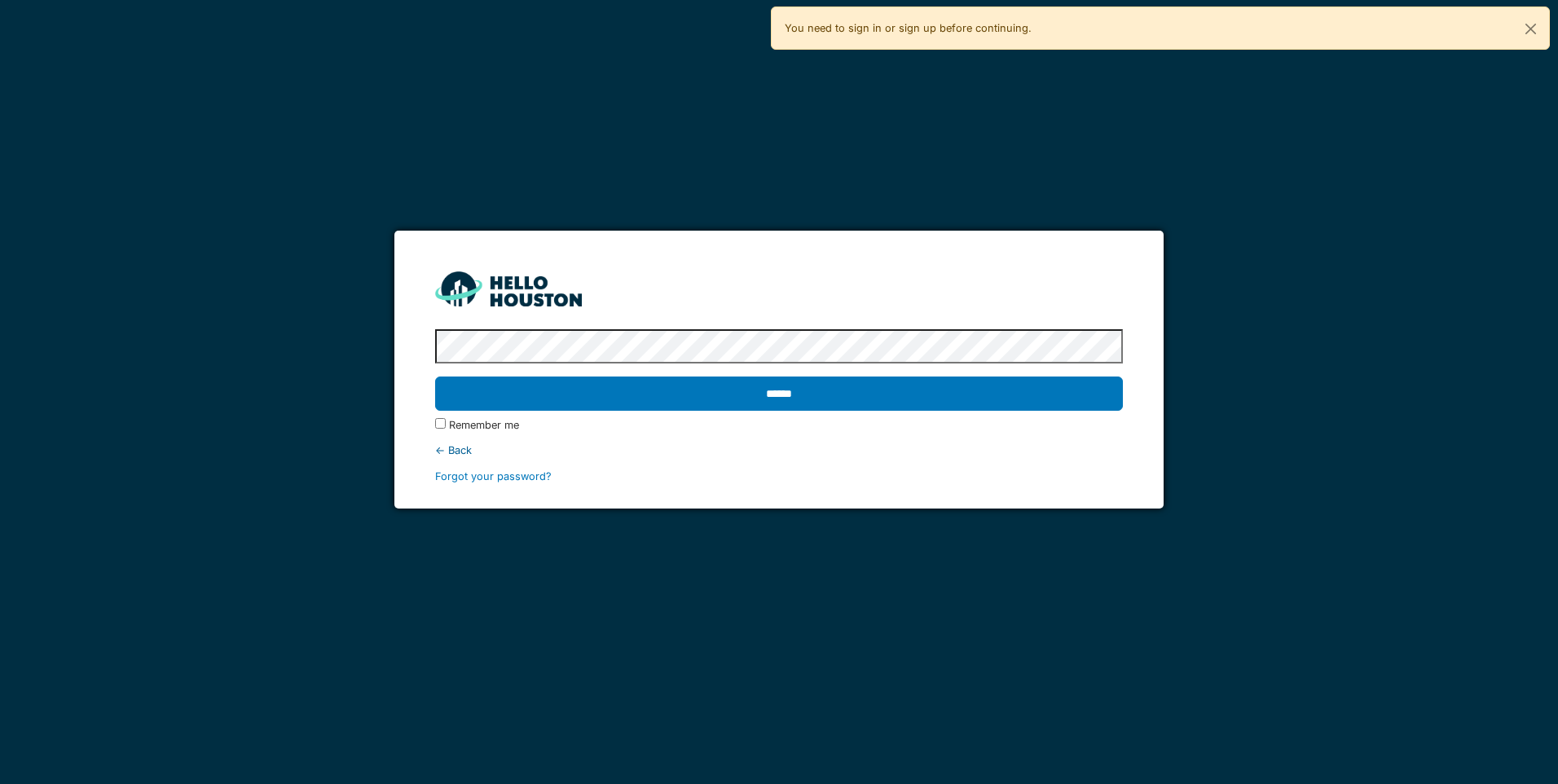
click at [483, 420] on label "Remember me" at bounding box center [484, 424] width 70 height 16
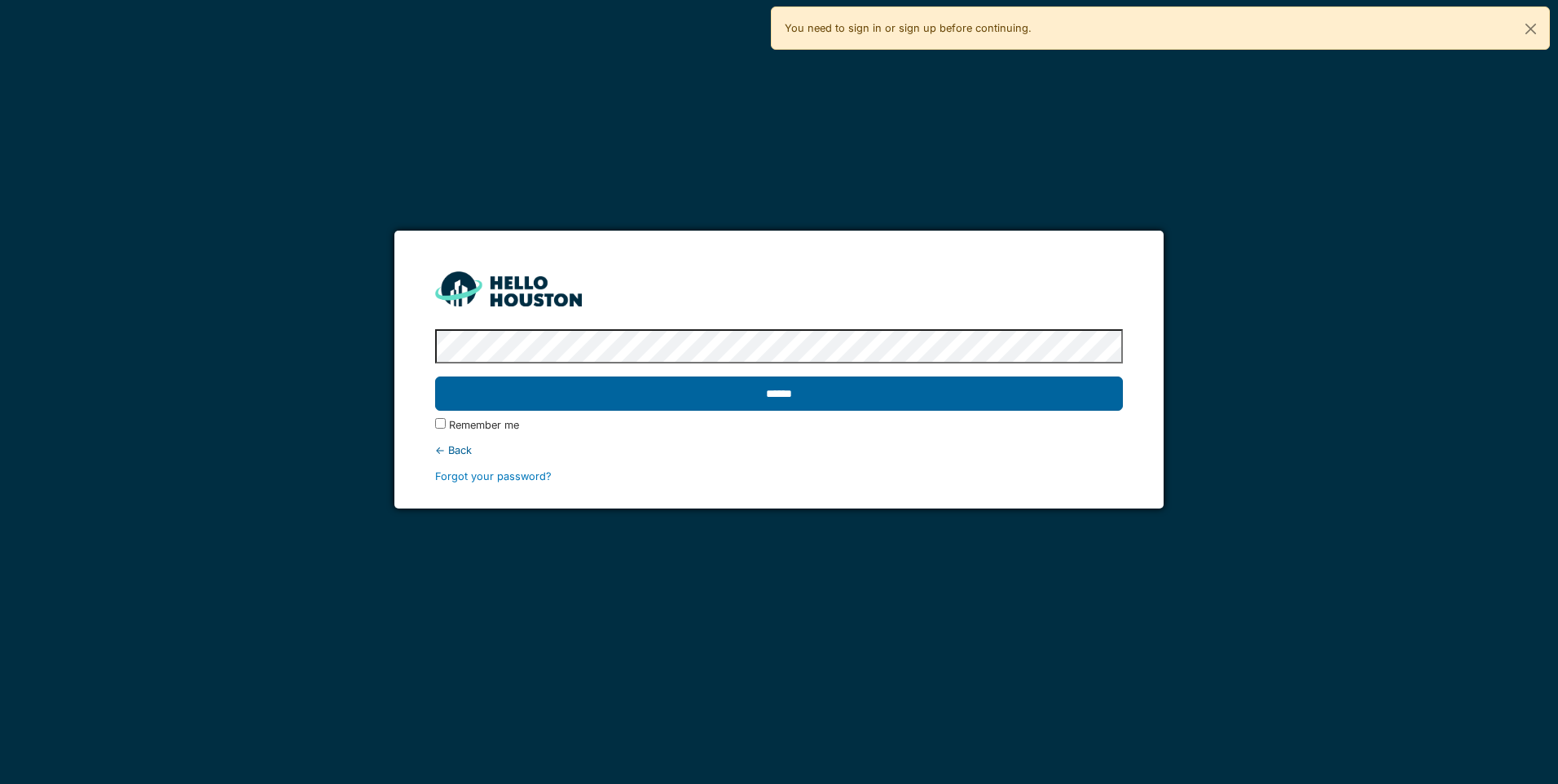
click at [560, 397] on input "******" at bounding box center [778, 393] width 687 height 34
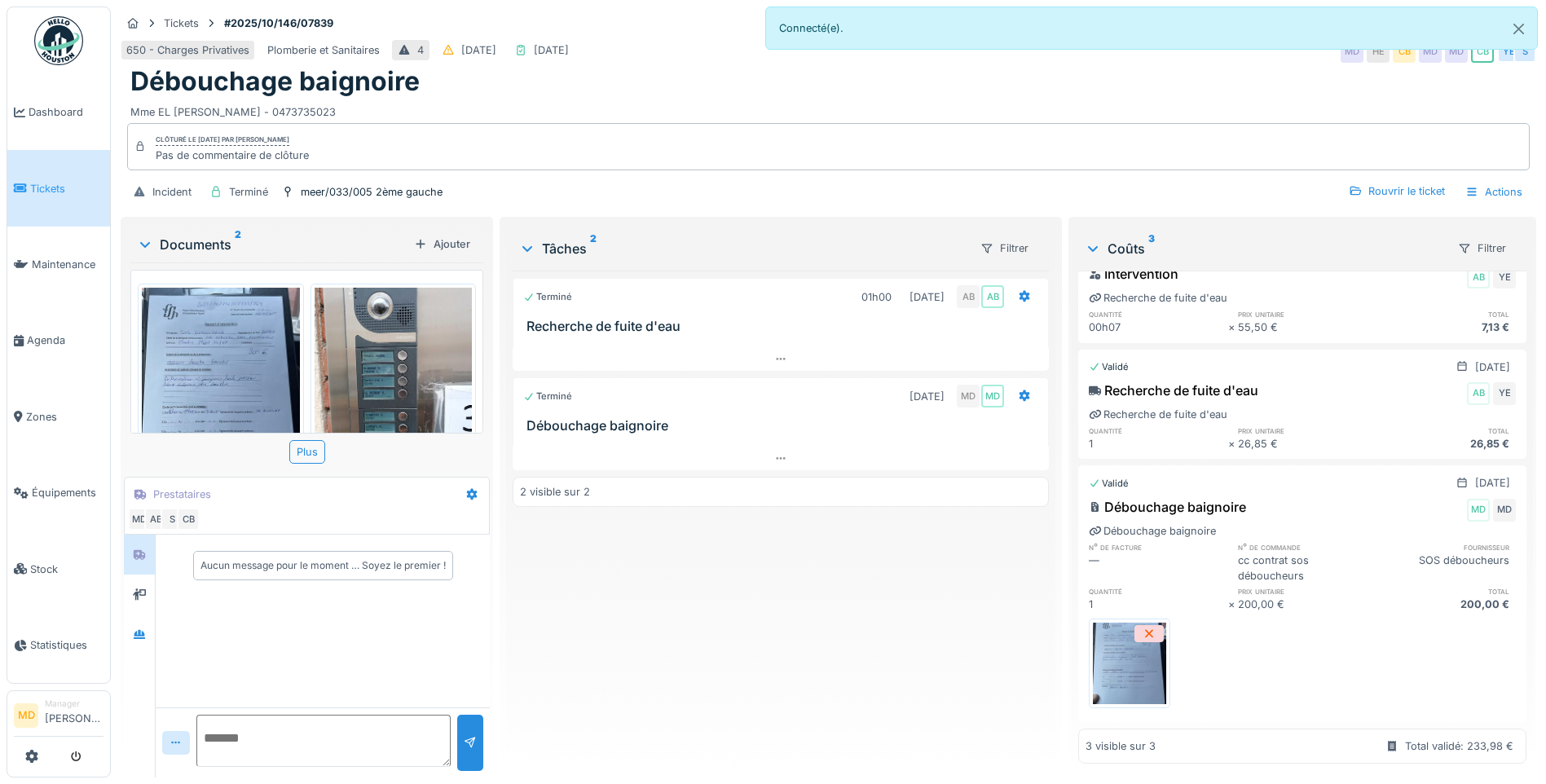
scroll to position [69, 0]
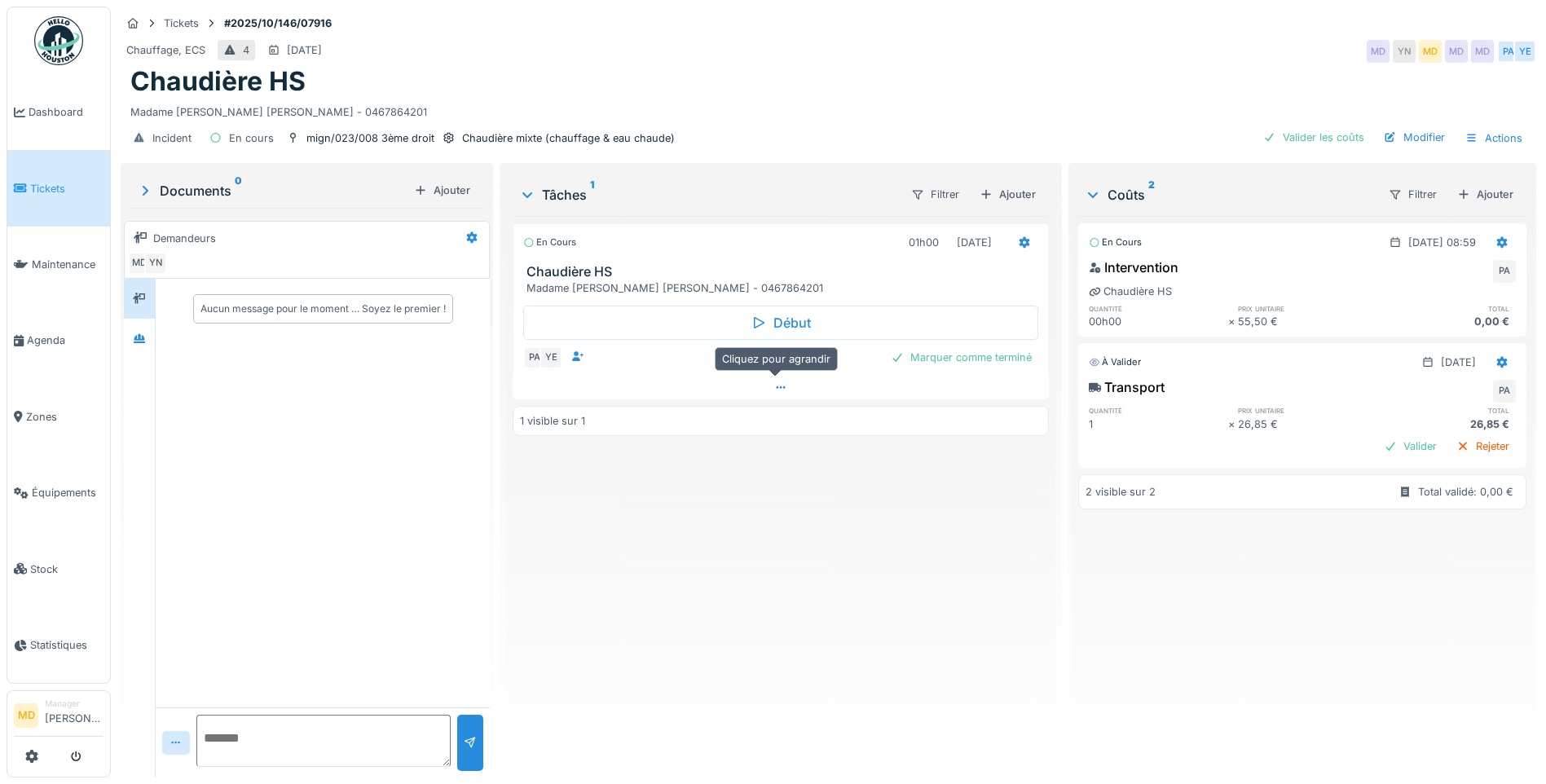
click at [776, 396] on div at bounding box center [781, 387] width 537 height 24
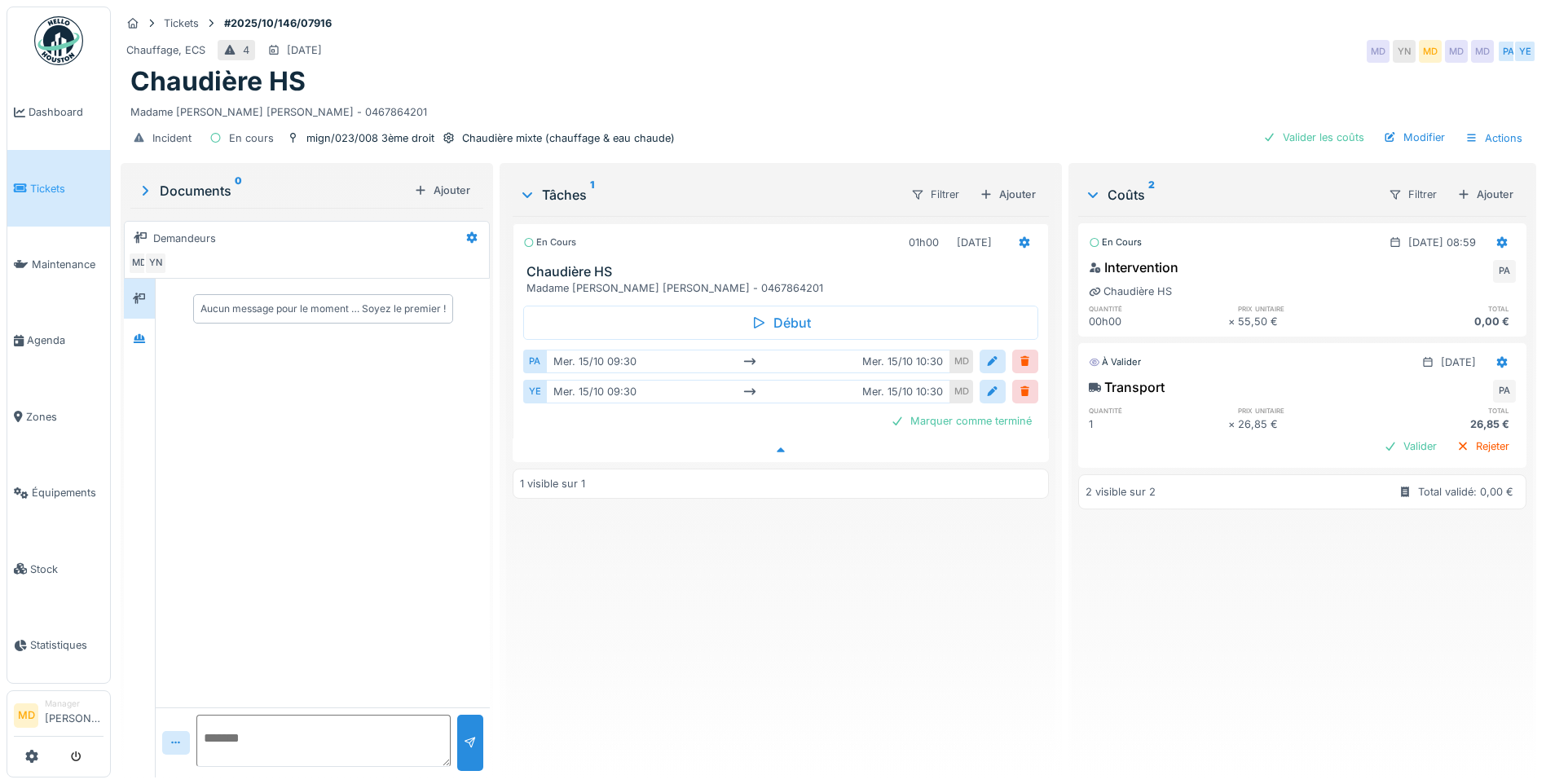
scroll to position [12, 0]
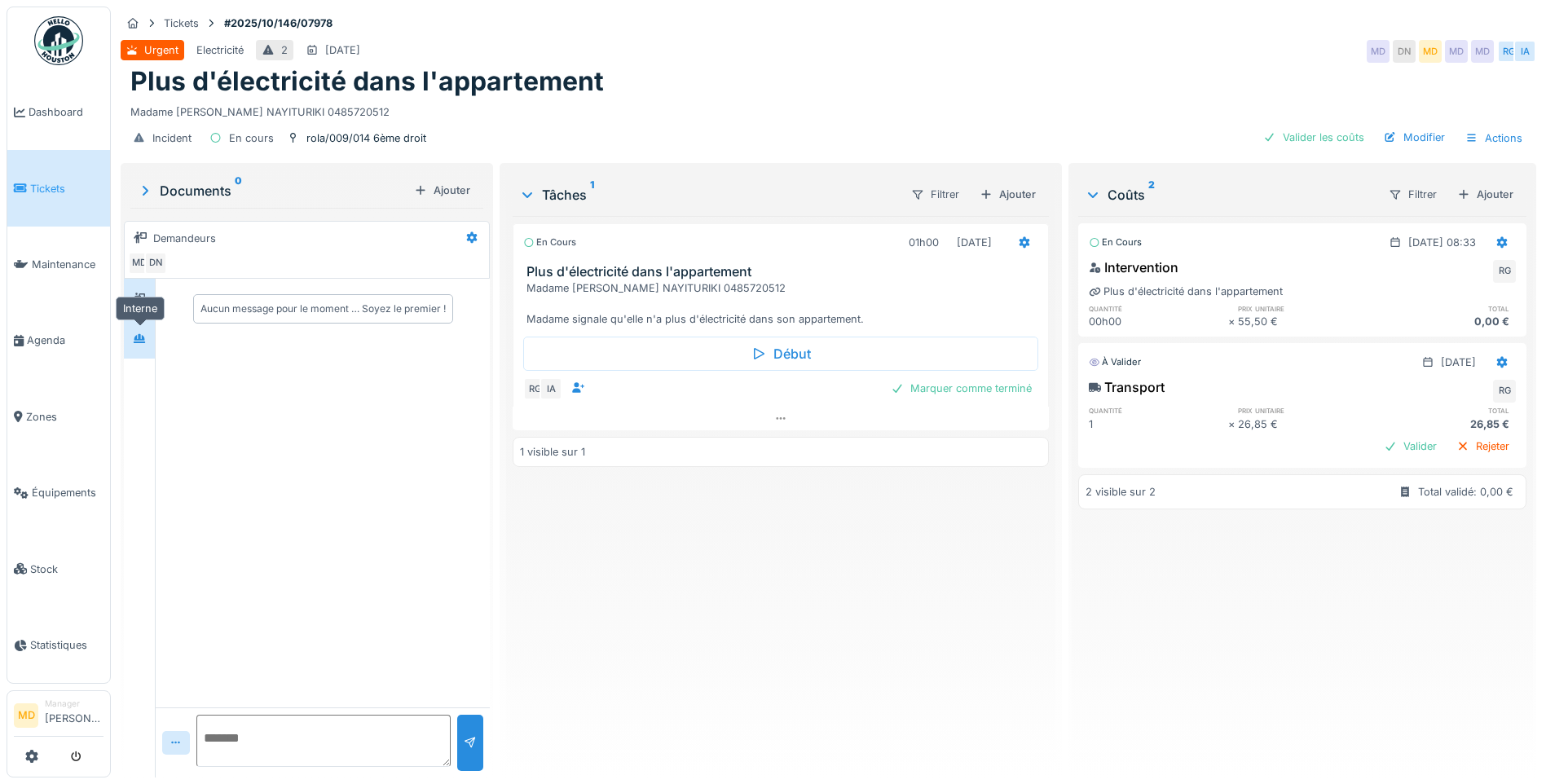
click at [138, 341] on icon at bounding box center [139, 339] width 13 height 11
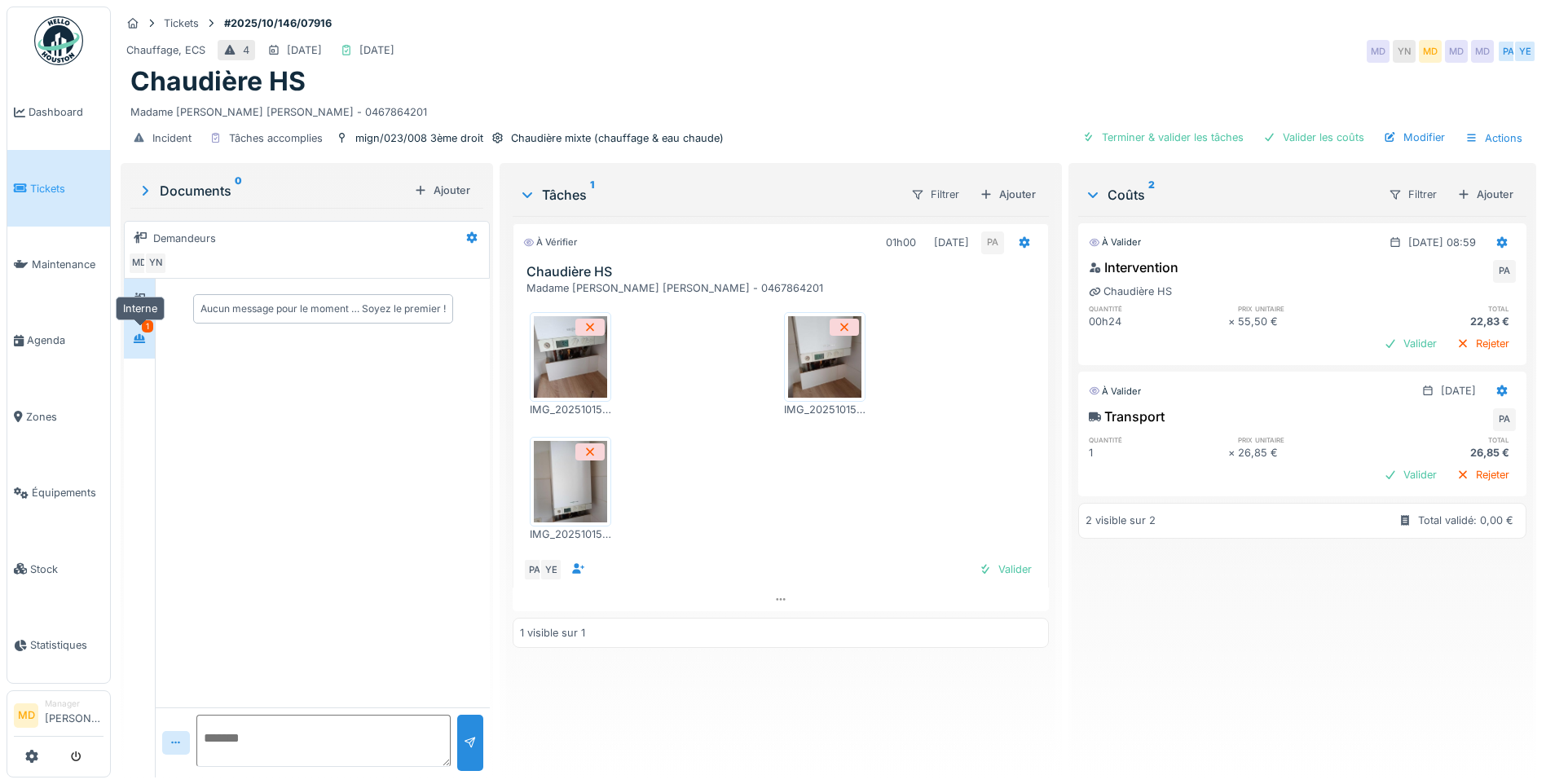
click at [140, 339] on icon at bounding box center [139, 338] width 11 height 9
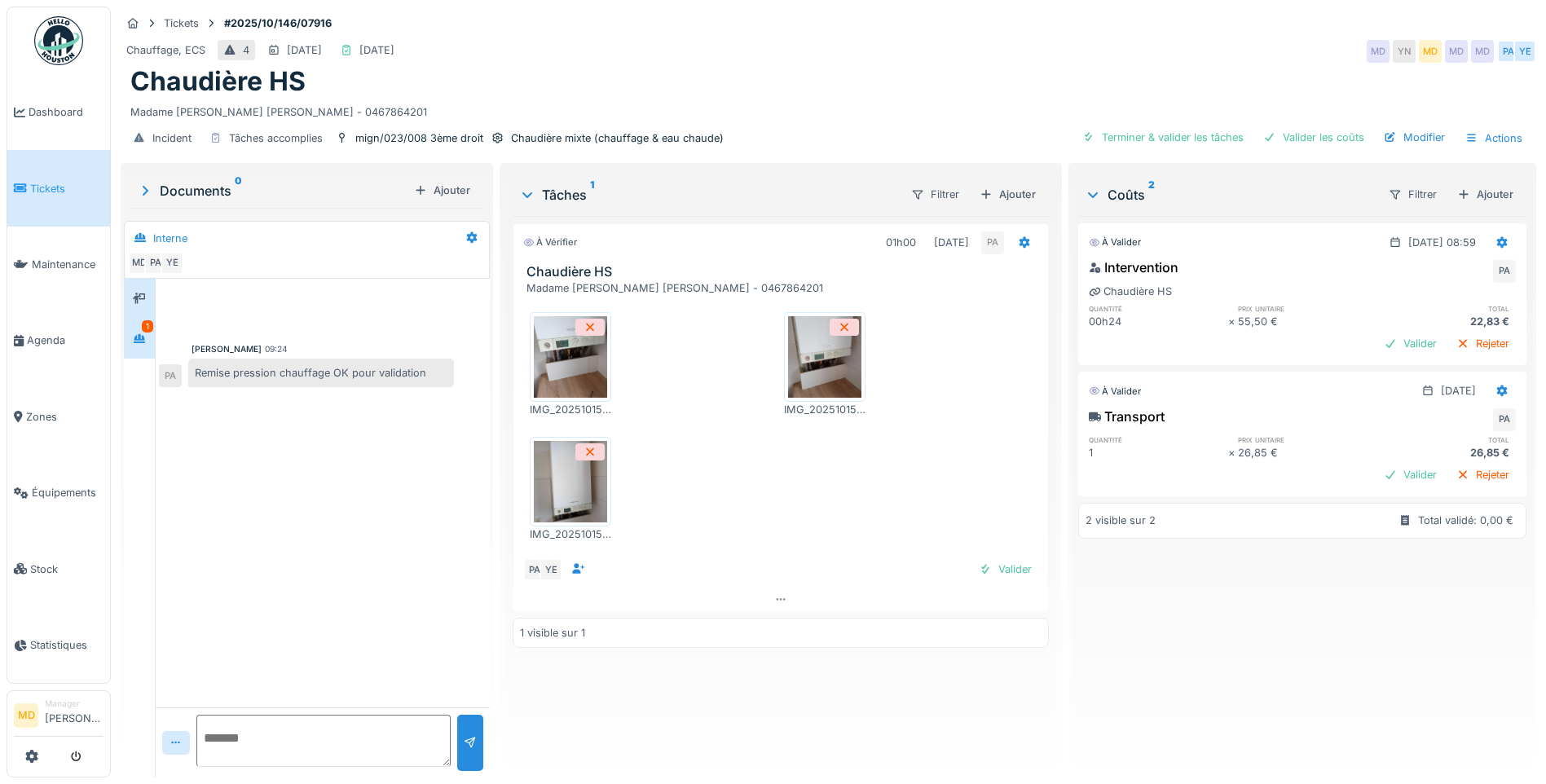
click at [154, 301] on div at bounding box center [139, 299] width 31 height 40
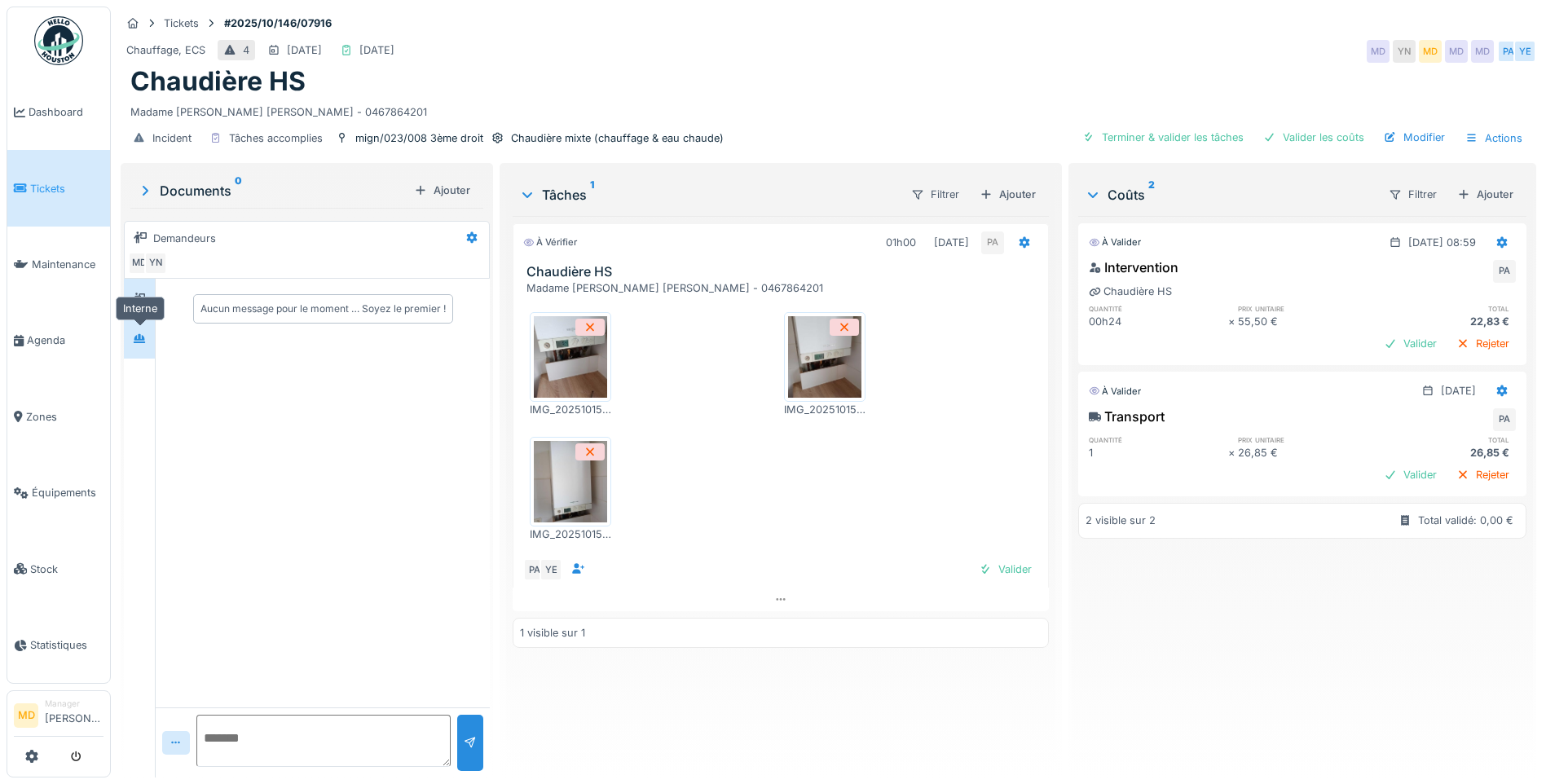
click at [145, 342] on icon at bounding box center [139, 338] width 11 height 9
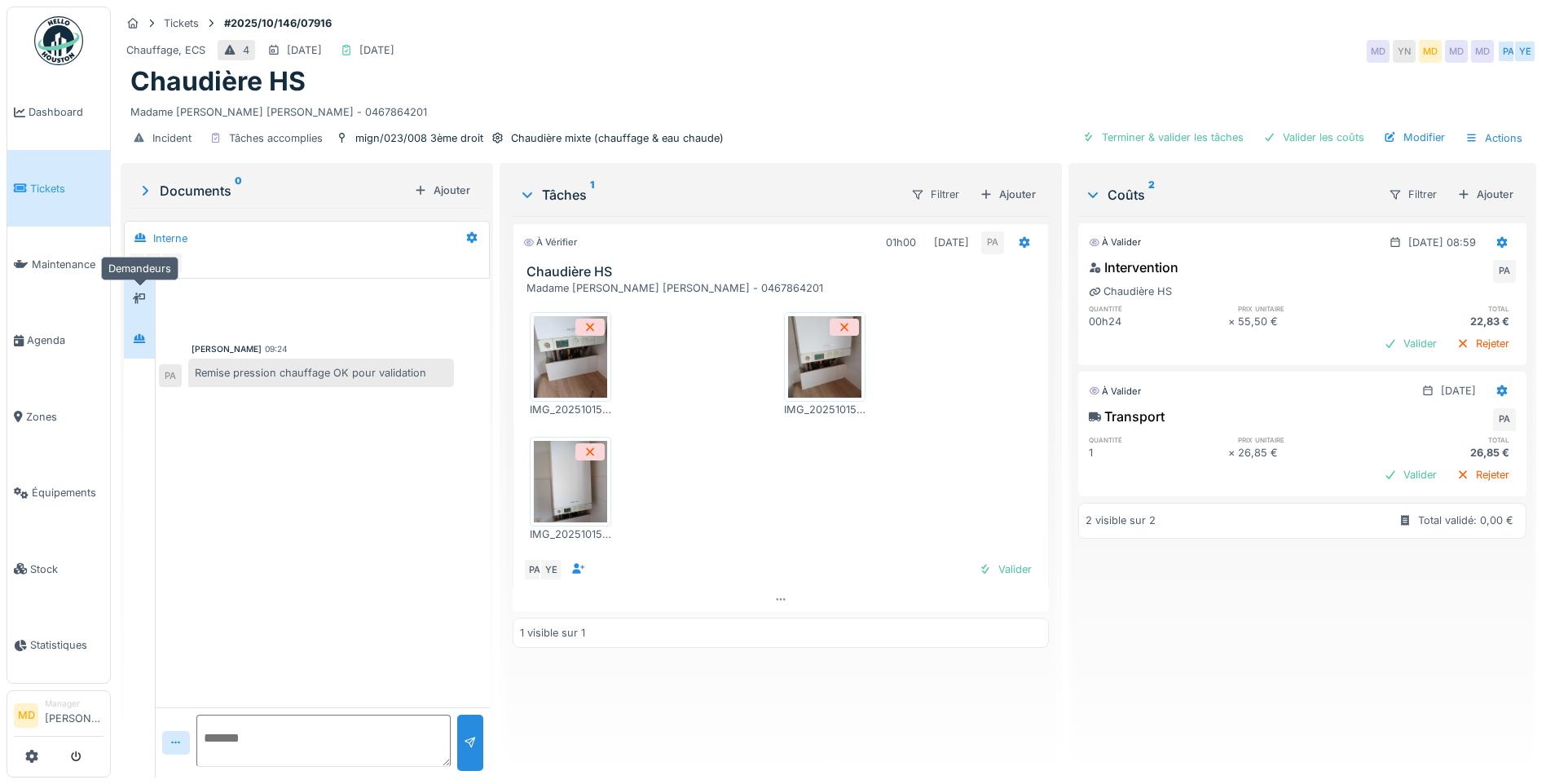
click at [149, 301] on div at bounding box center [139, 299] width 25 height 20
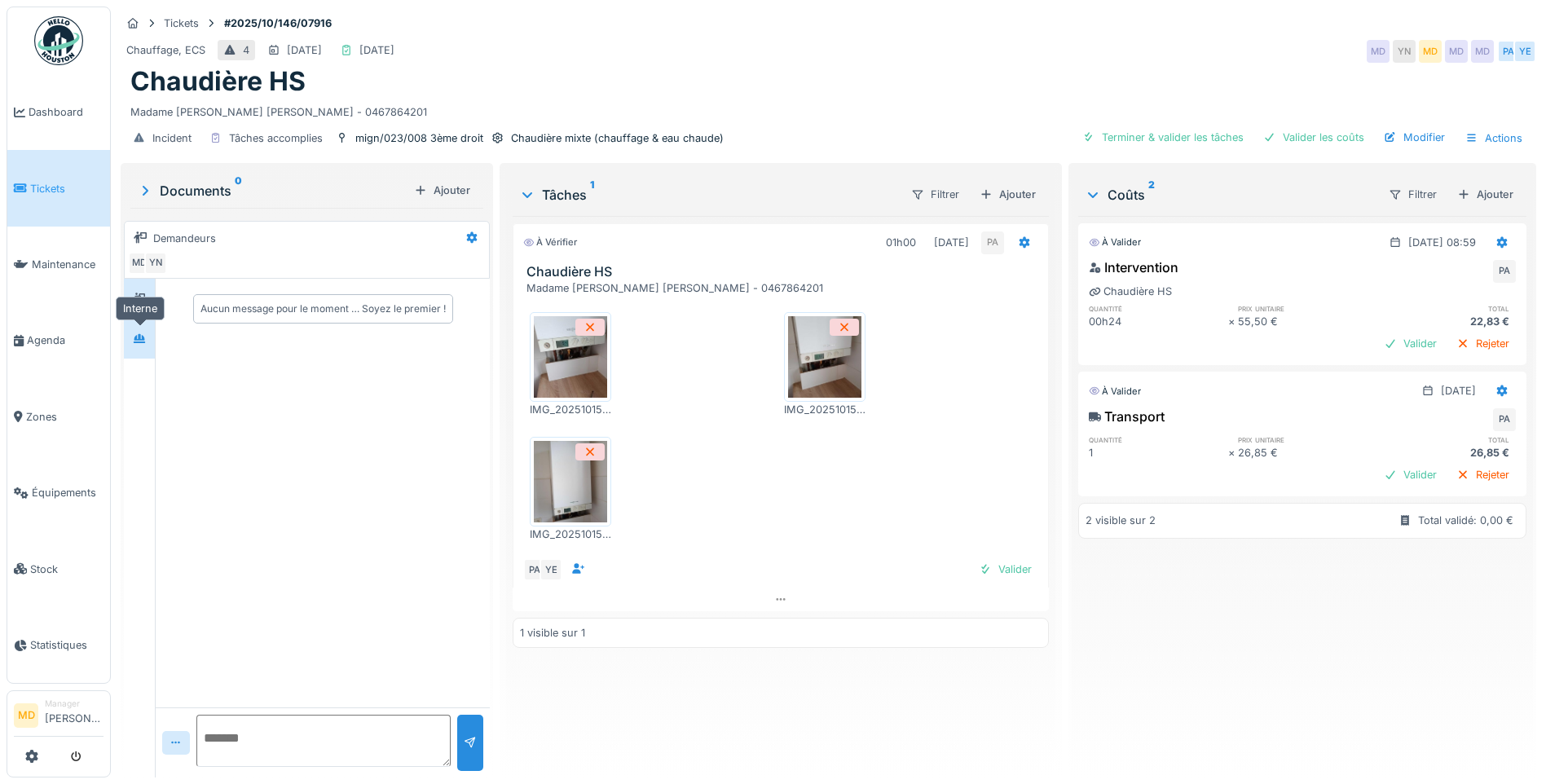
click at [138, 342] on icon at bounding box center [139, 338] width 11 height 9
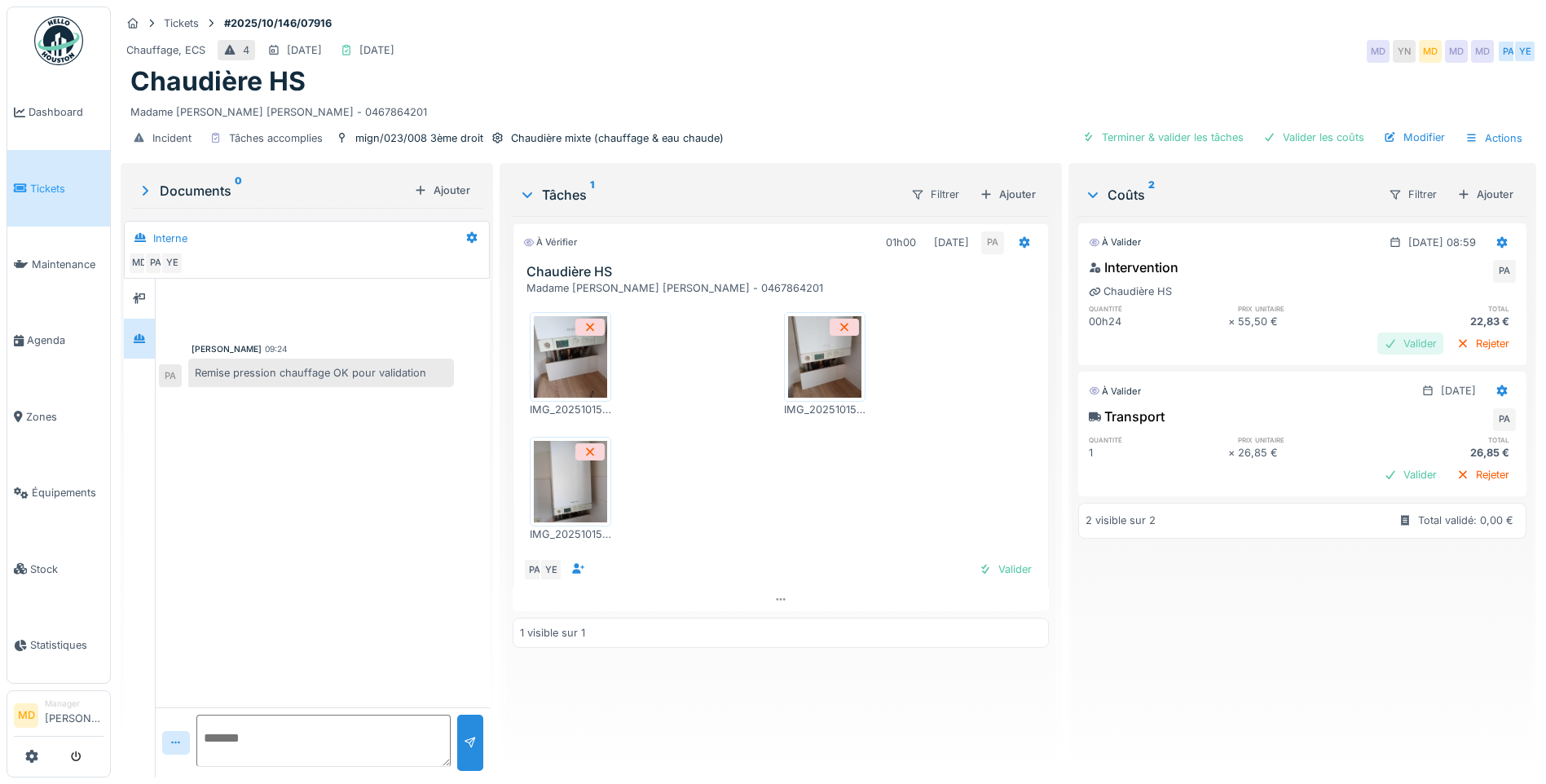
click at [1385, 343] on div "Valider" at bounding box center [1410, 344] width 66 height 22
click at [1377, 471] on div "Valider" at bounding box center [1410, 474] width 66 height 22
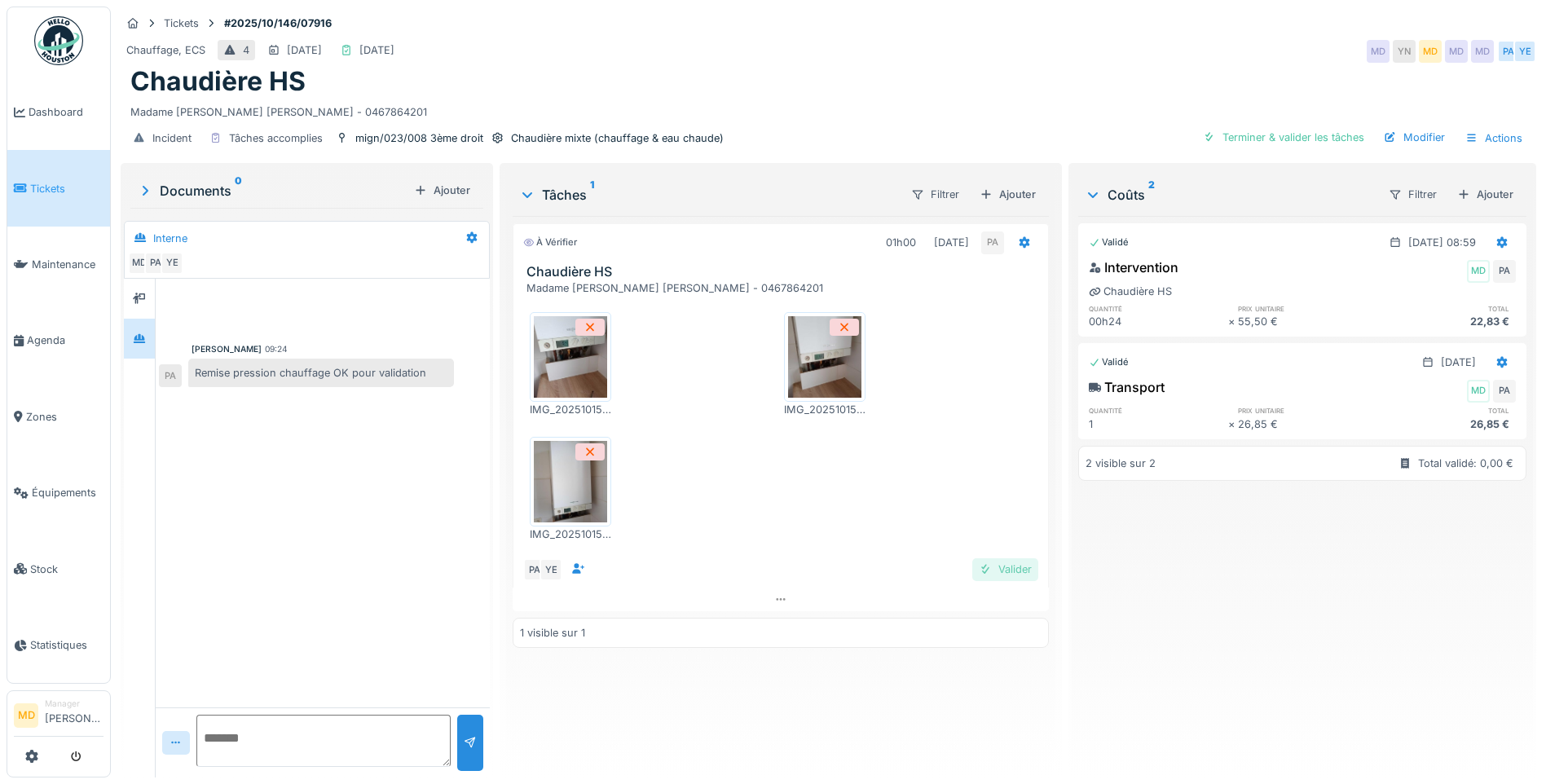
click at [995, 564] on div "Valider" at bounding box center [1005, 569] width 66 height 22
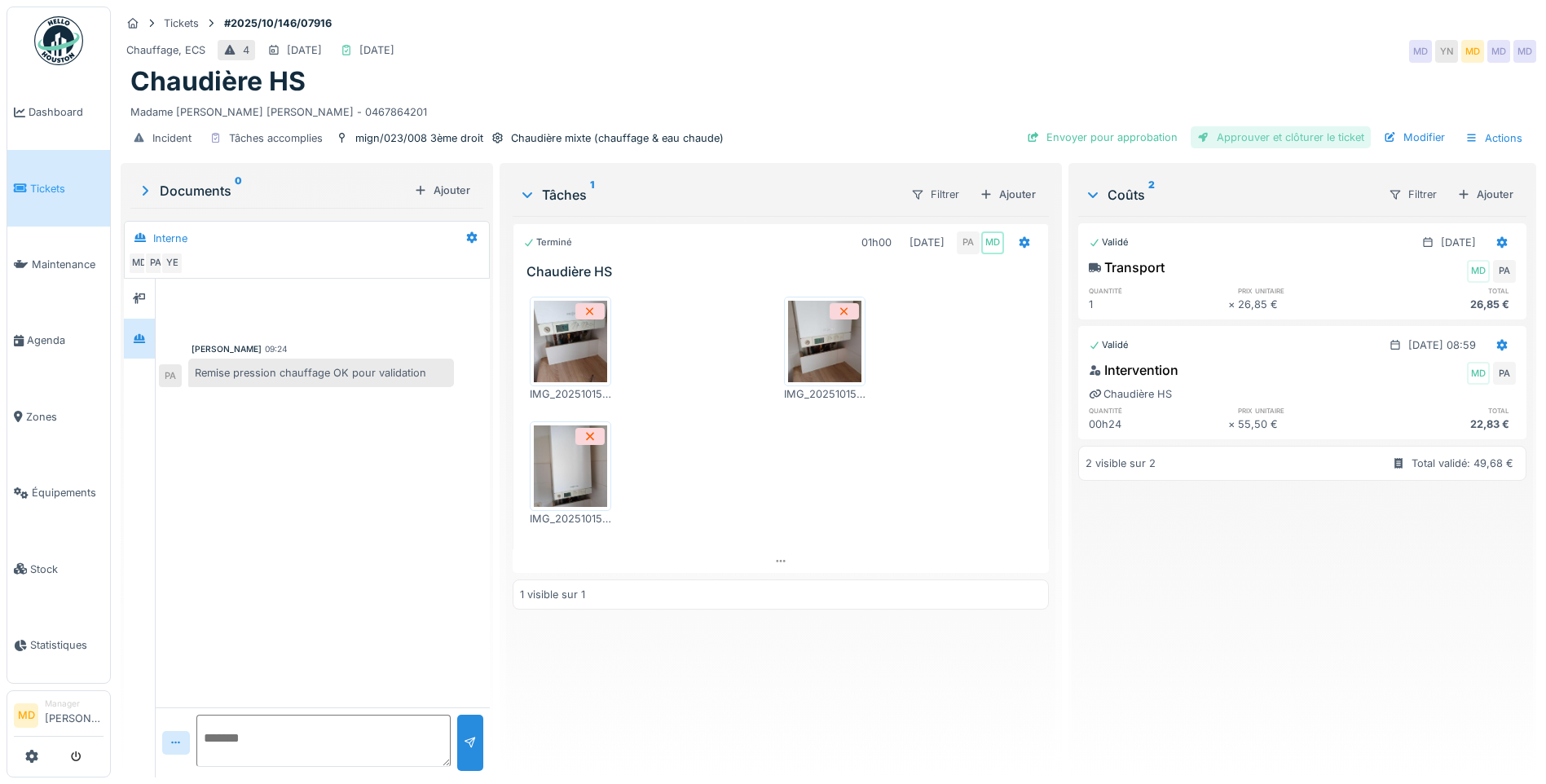
click at [1300, 132] on div "Approuver et clôturer le ticket" at bounding box center [1280, 137] width 180 height 22
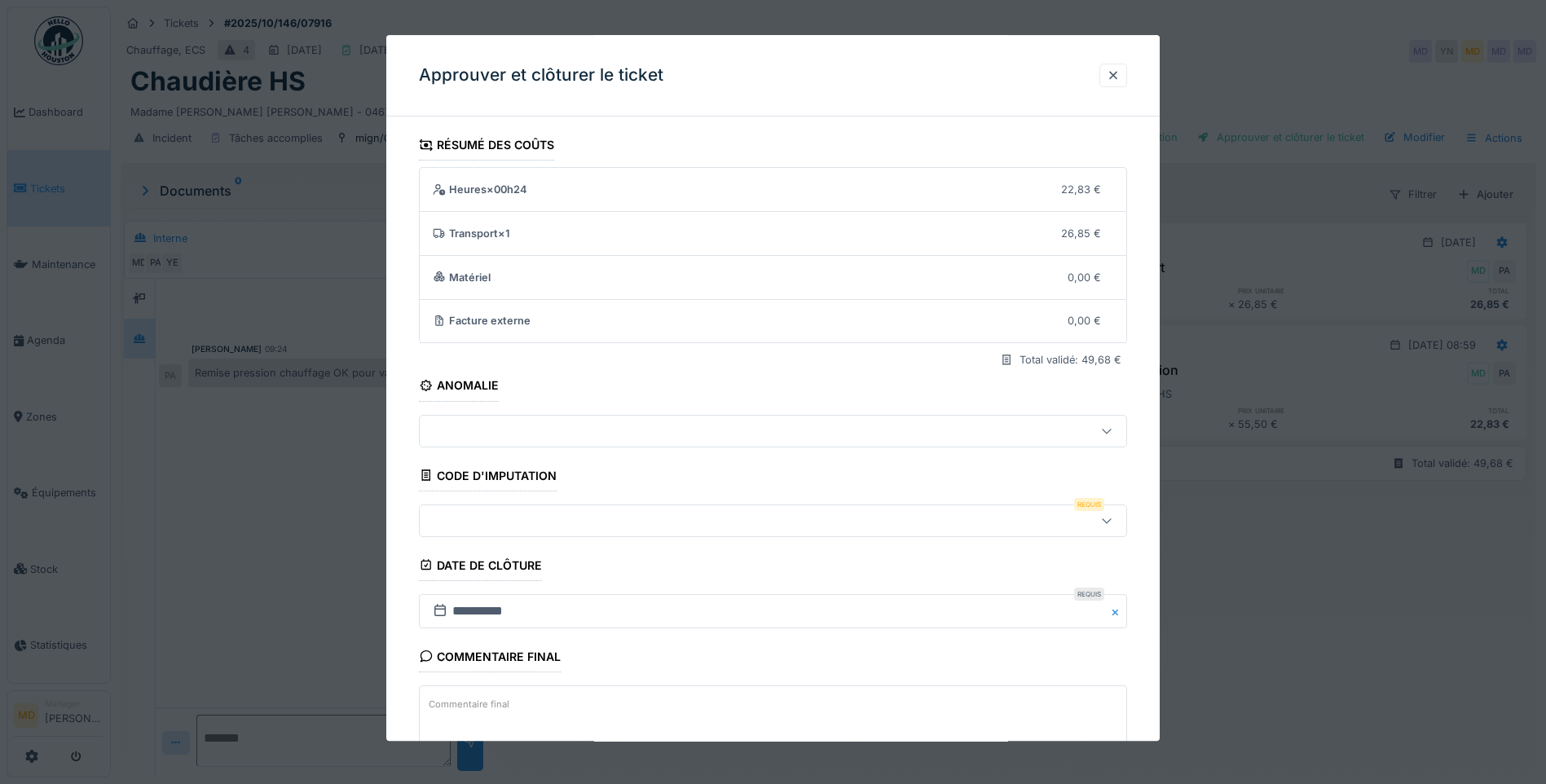
click at [523, 514] on div at bounding box center [731, 521] width 611 height 18
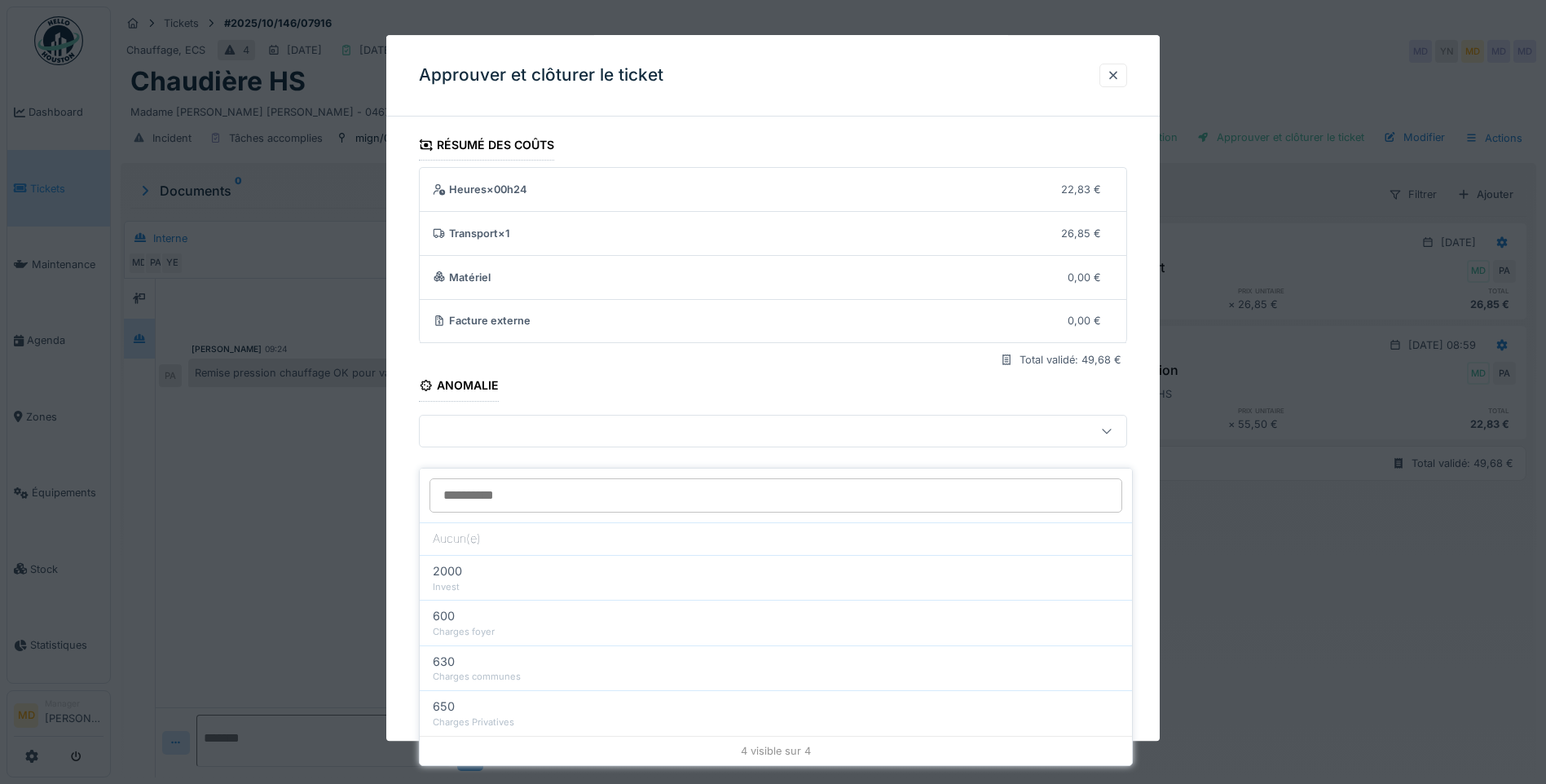
scroll to position [109, 0]
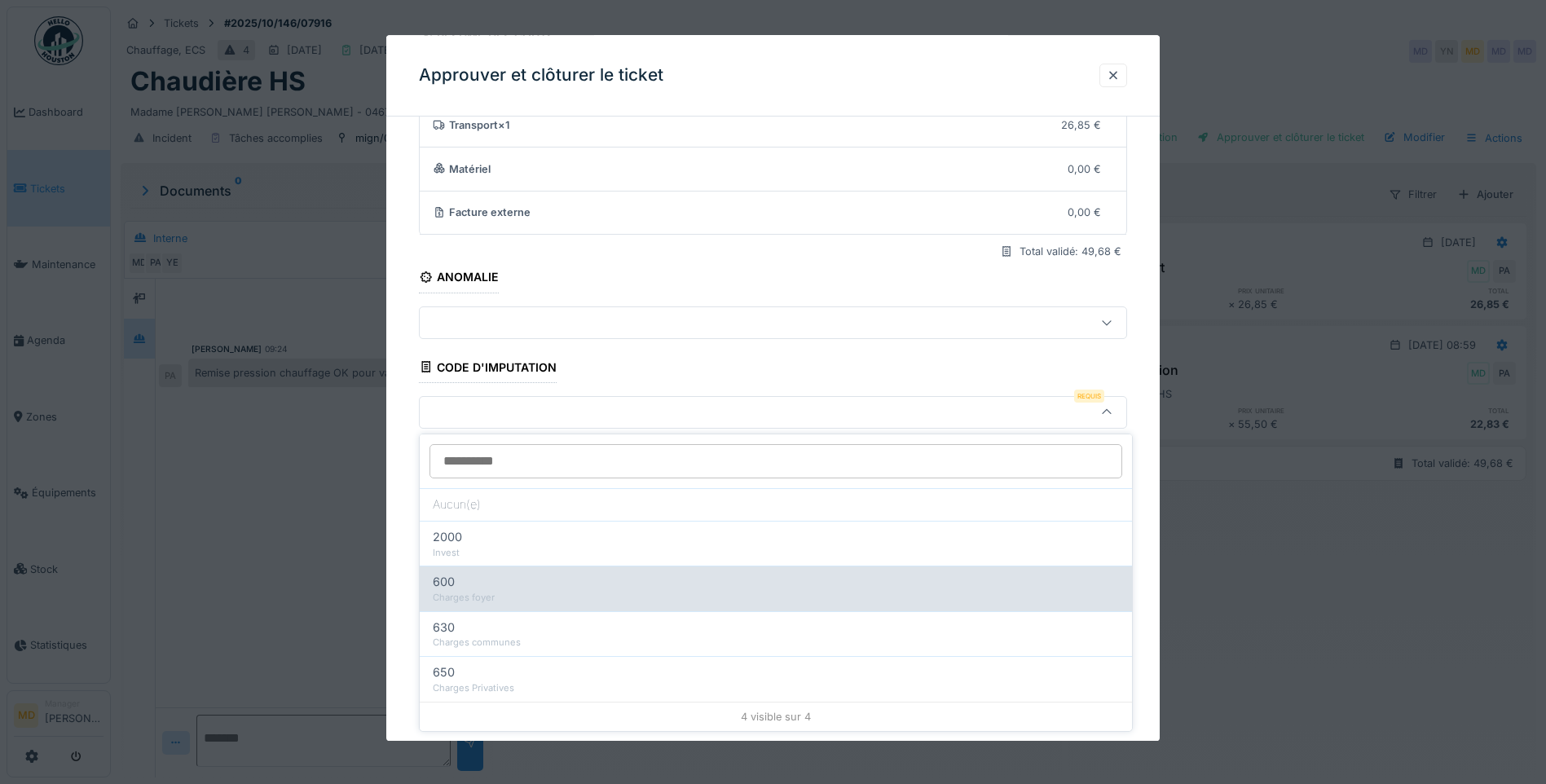
click at [510, 604] on div "Charges foyer" at bounding box center [775, 597] width 687 height 14
type input "***"
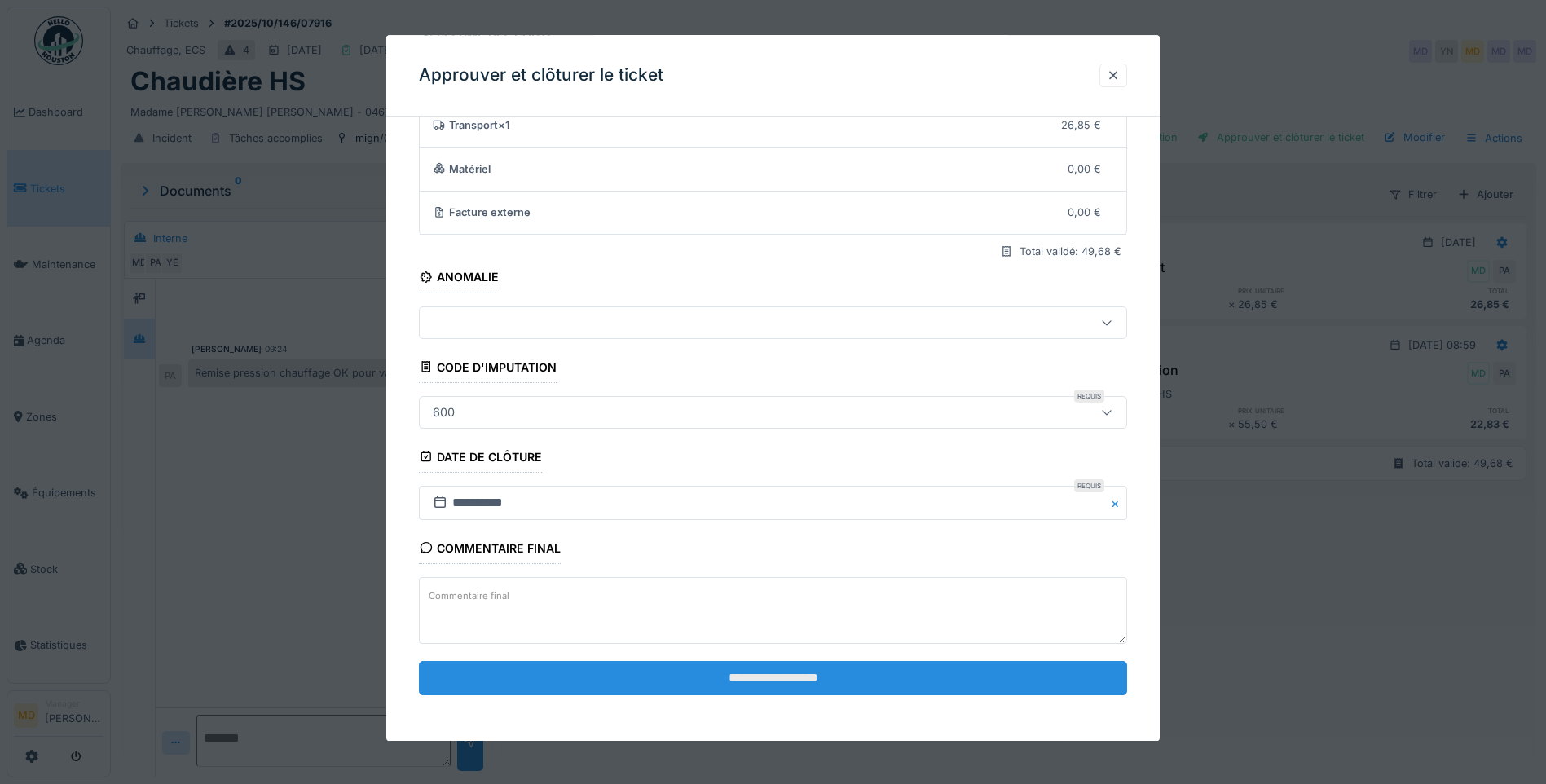
click at [682, 679] on input "**********" at bounding box center [773, 677] width 709 height 34
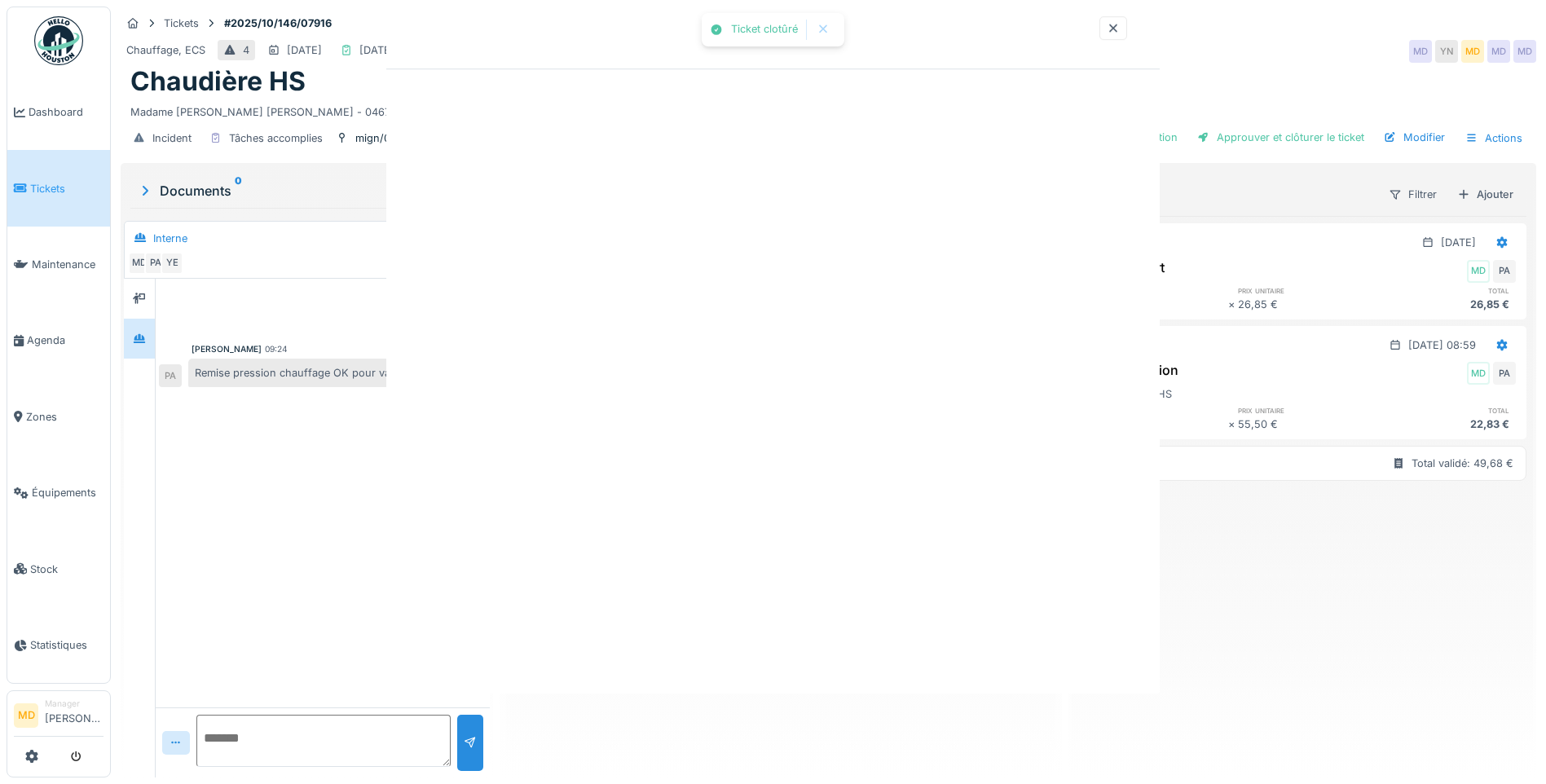
scroll to position [0, 0]
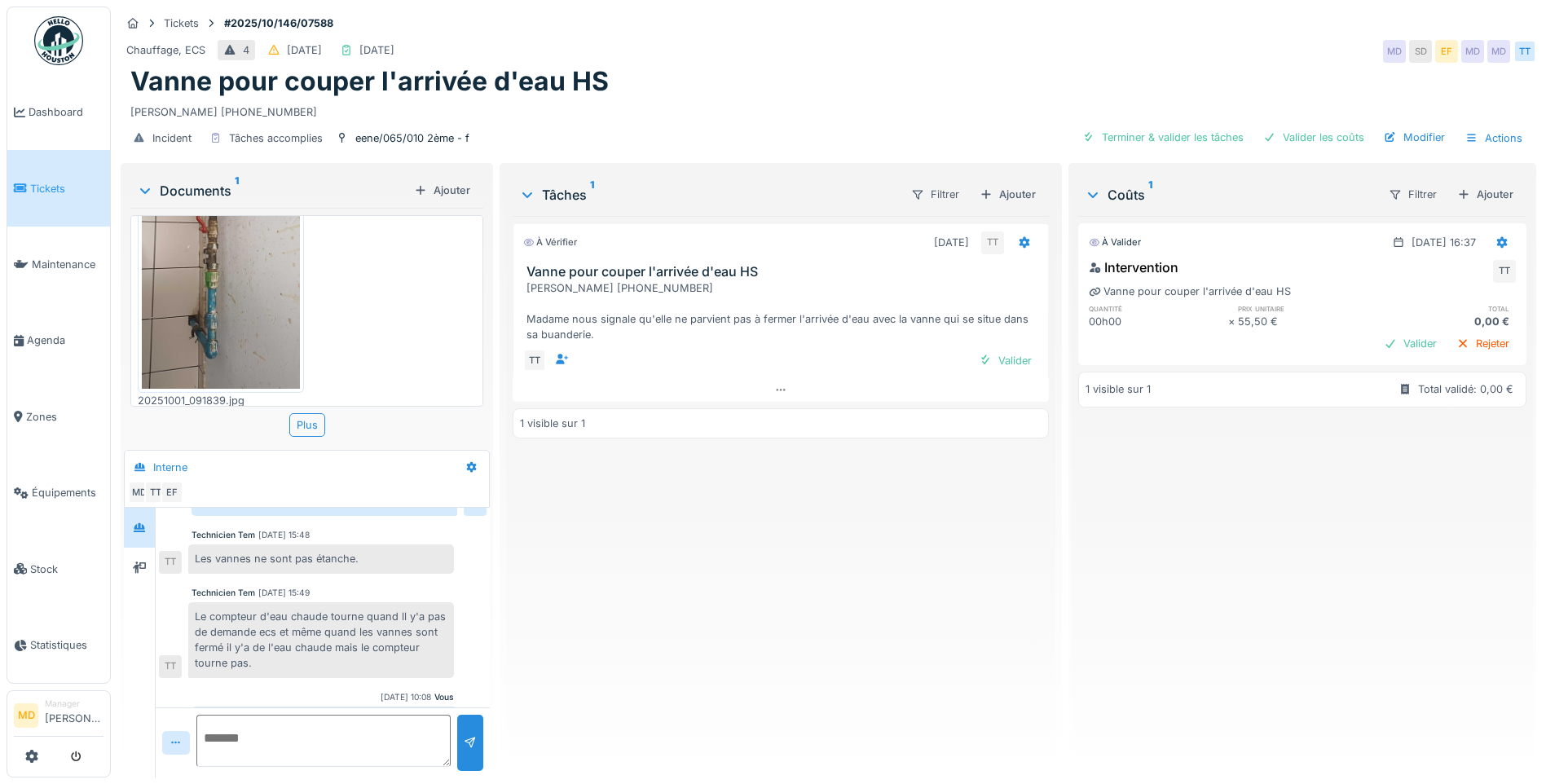
scroll to position [429, 0]
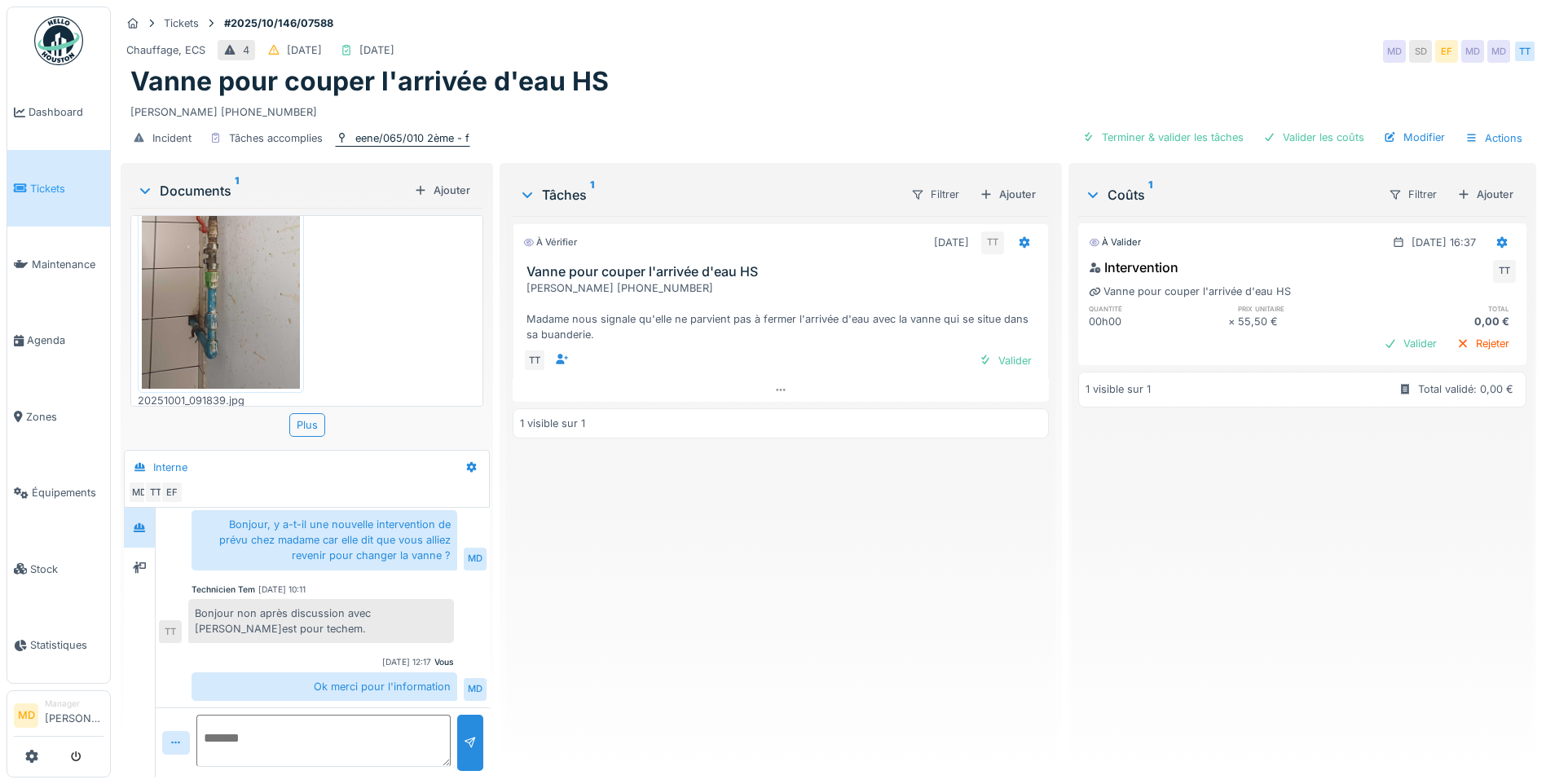
click at [421, 131] on div "eene/065/010 2ème - f" at bounding box center [412, 138] width 114 height 16
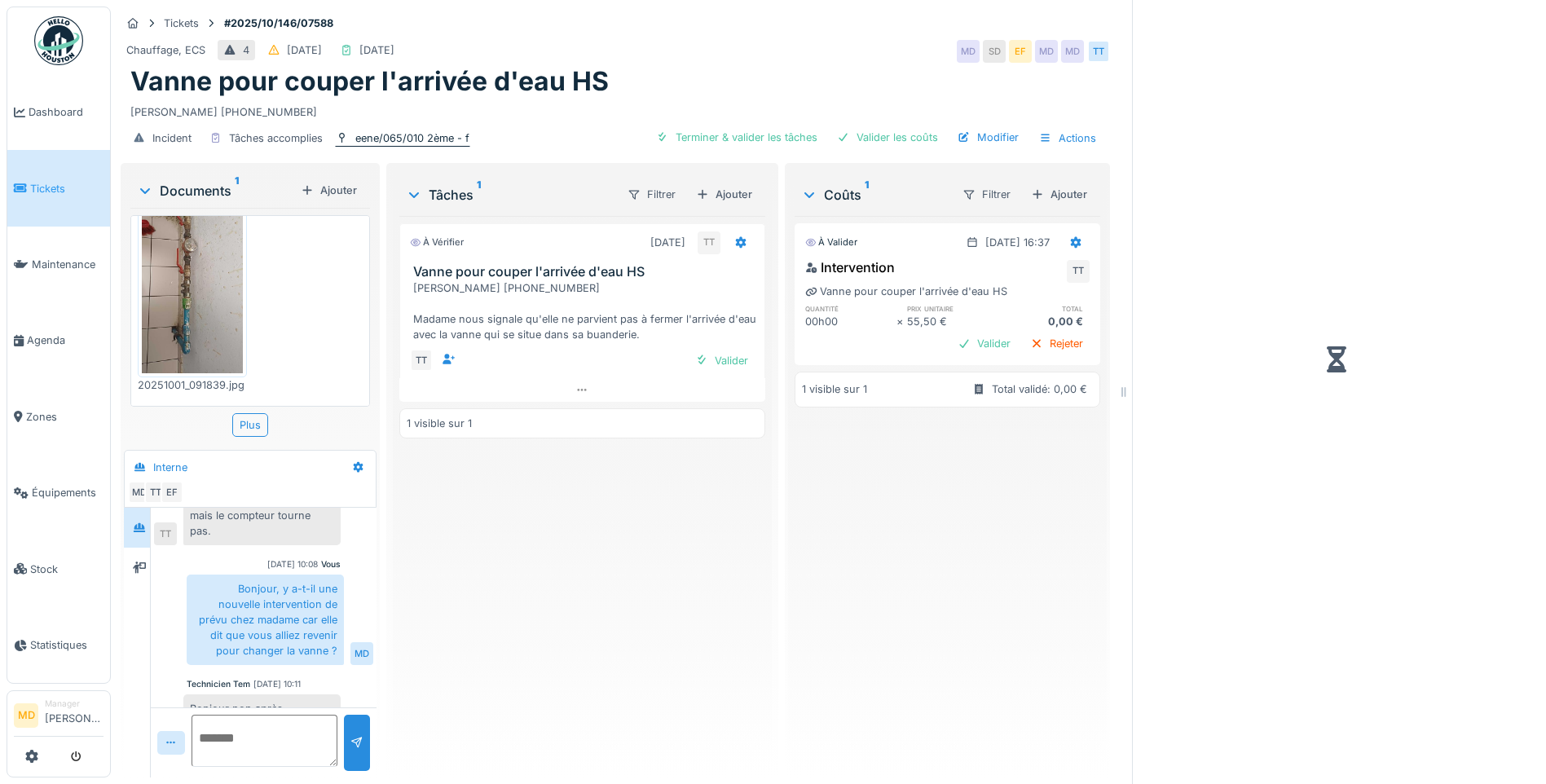
scroll to position [493, 0]
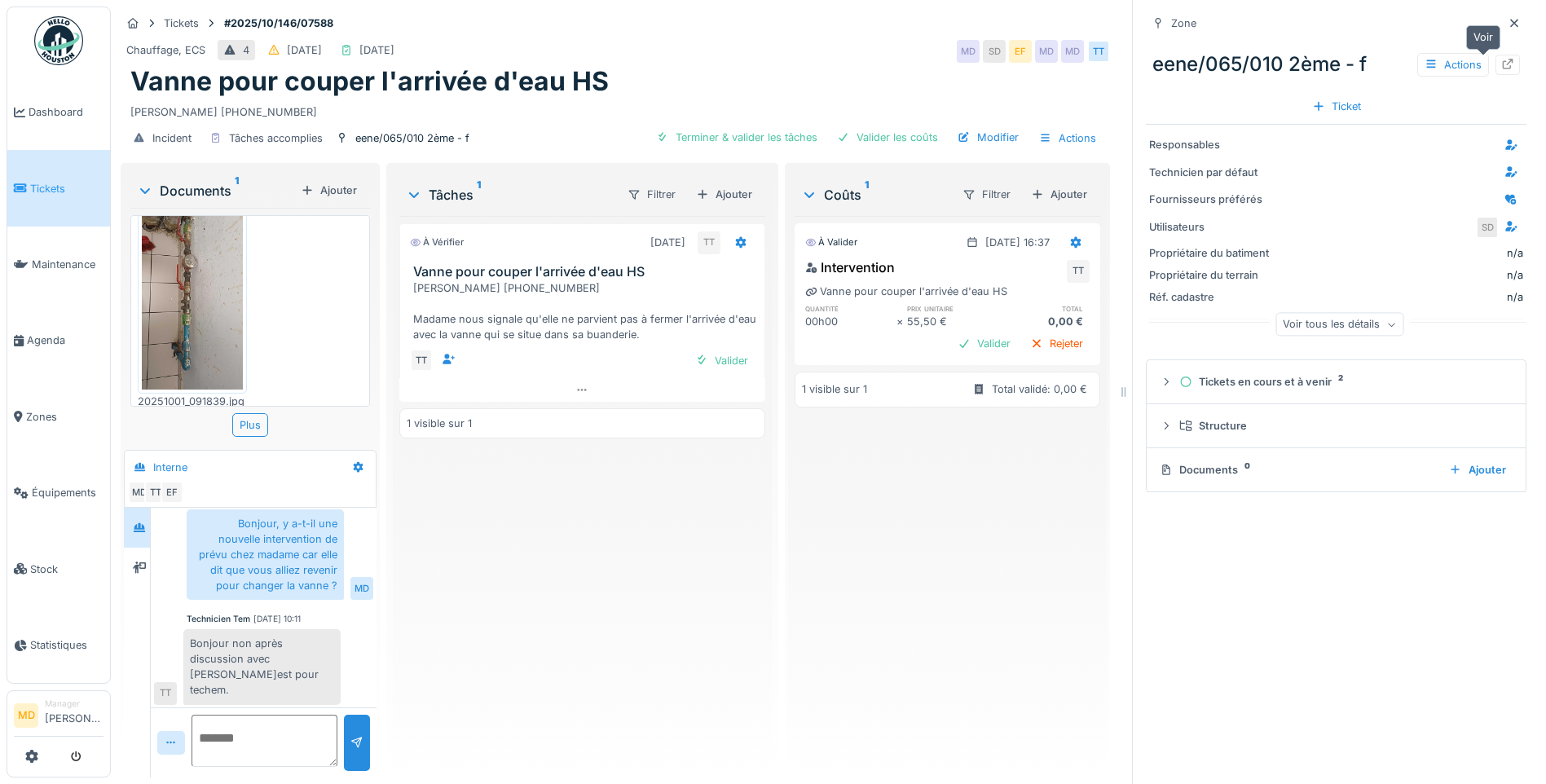
click at [1496, 56] on div at bounding box center [1508, 65] width 25 height 20
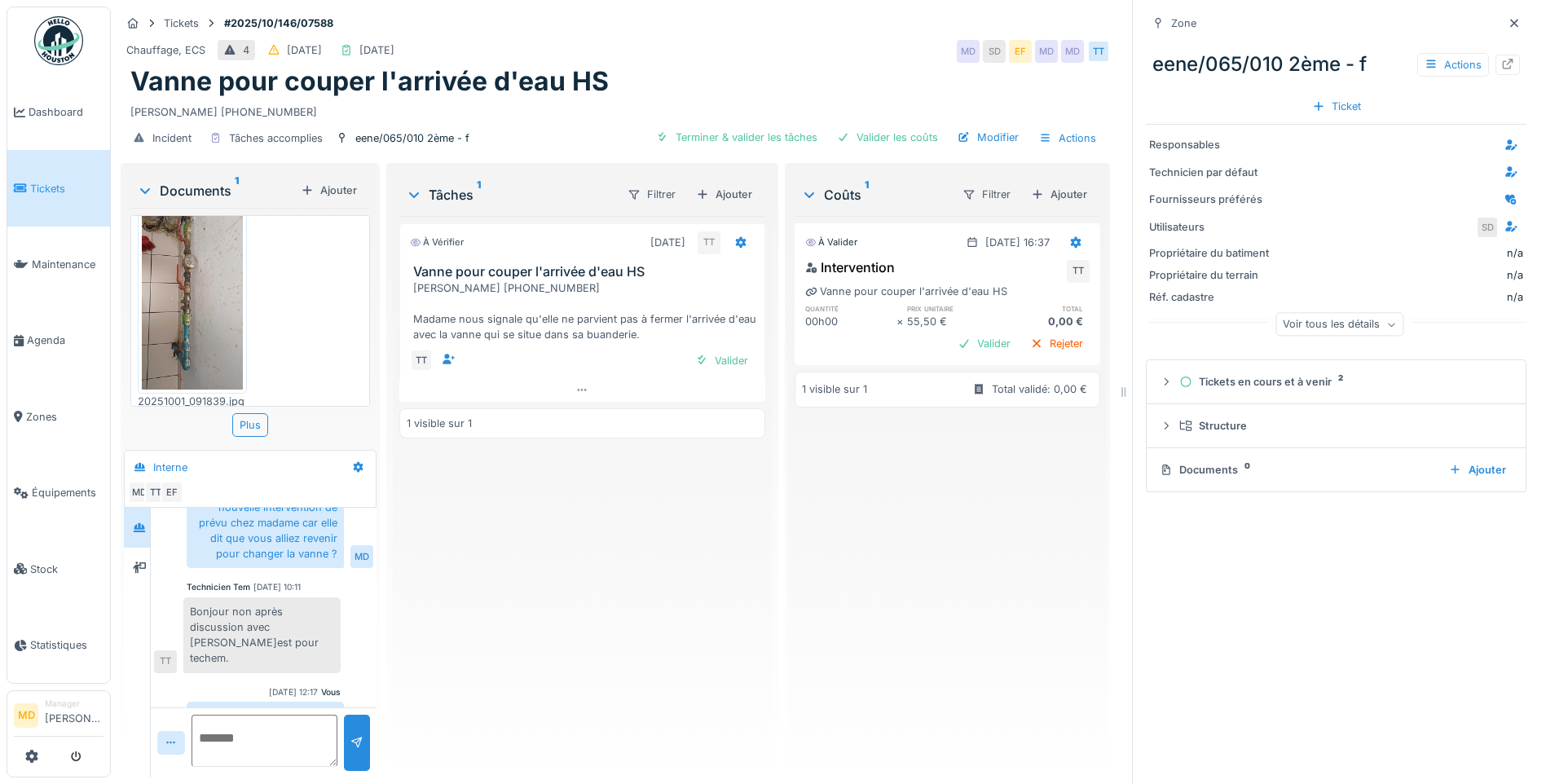
scroll to position [540, 0]
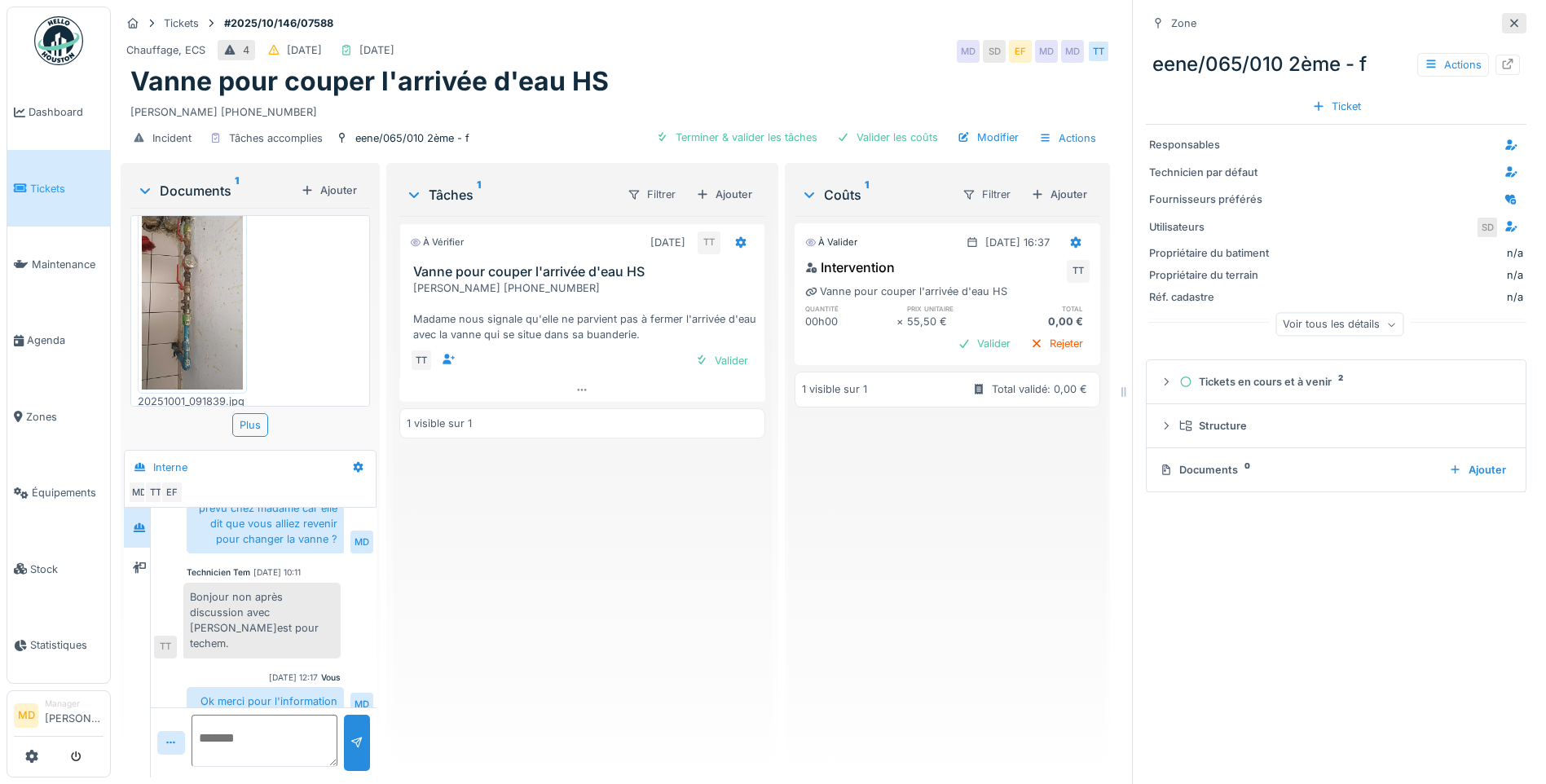
click at [1508, 18] on div at bounding box center [1514, 23] width 13 height 16
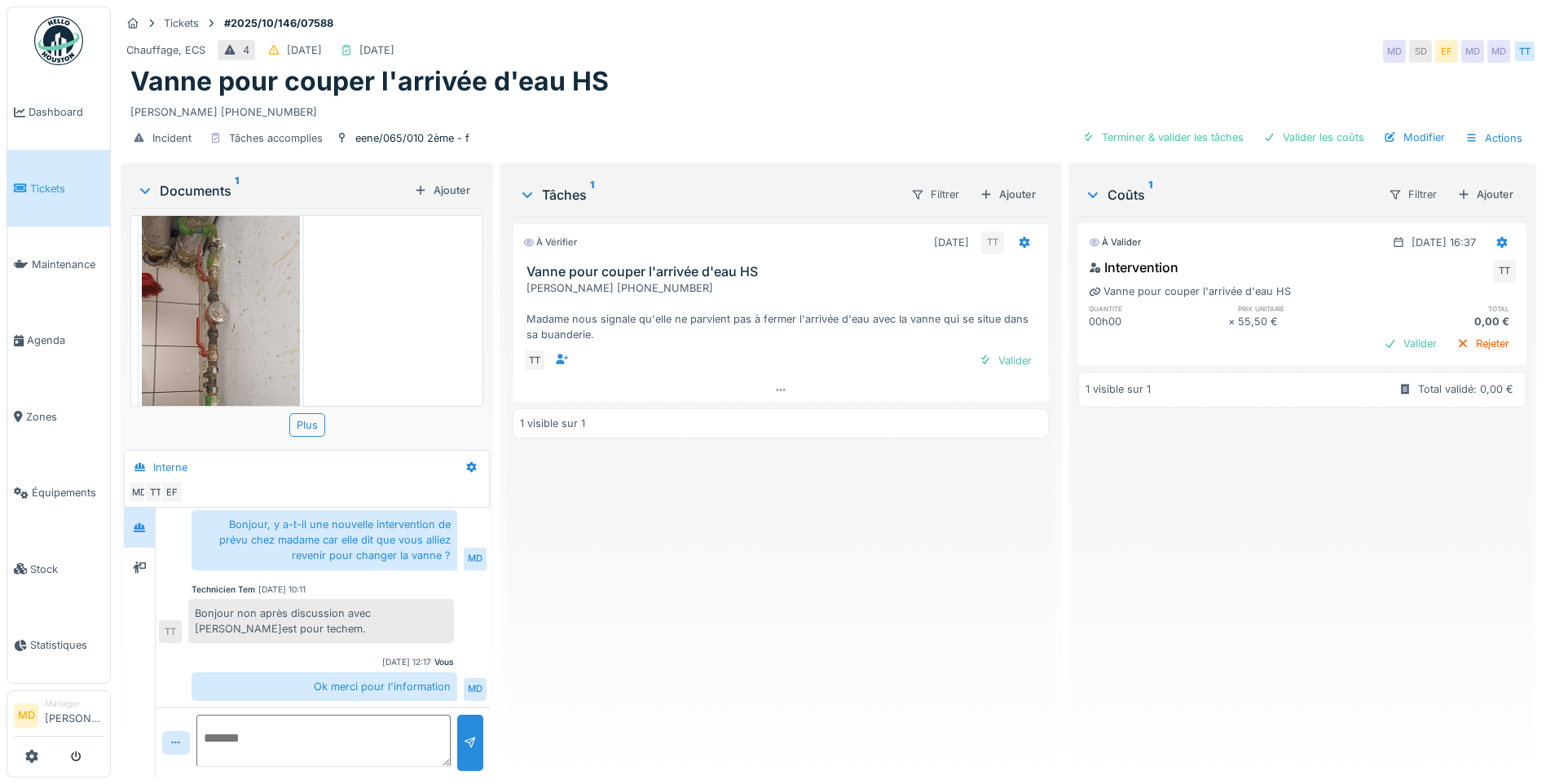
scroll to position [186, 0]
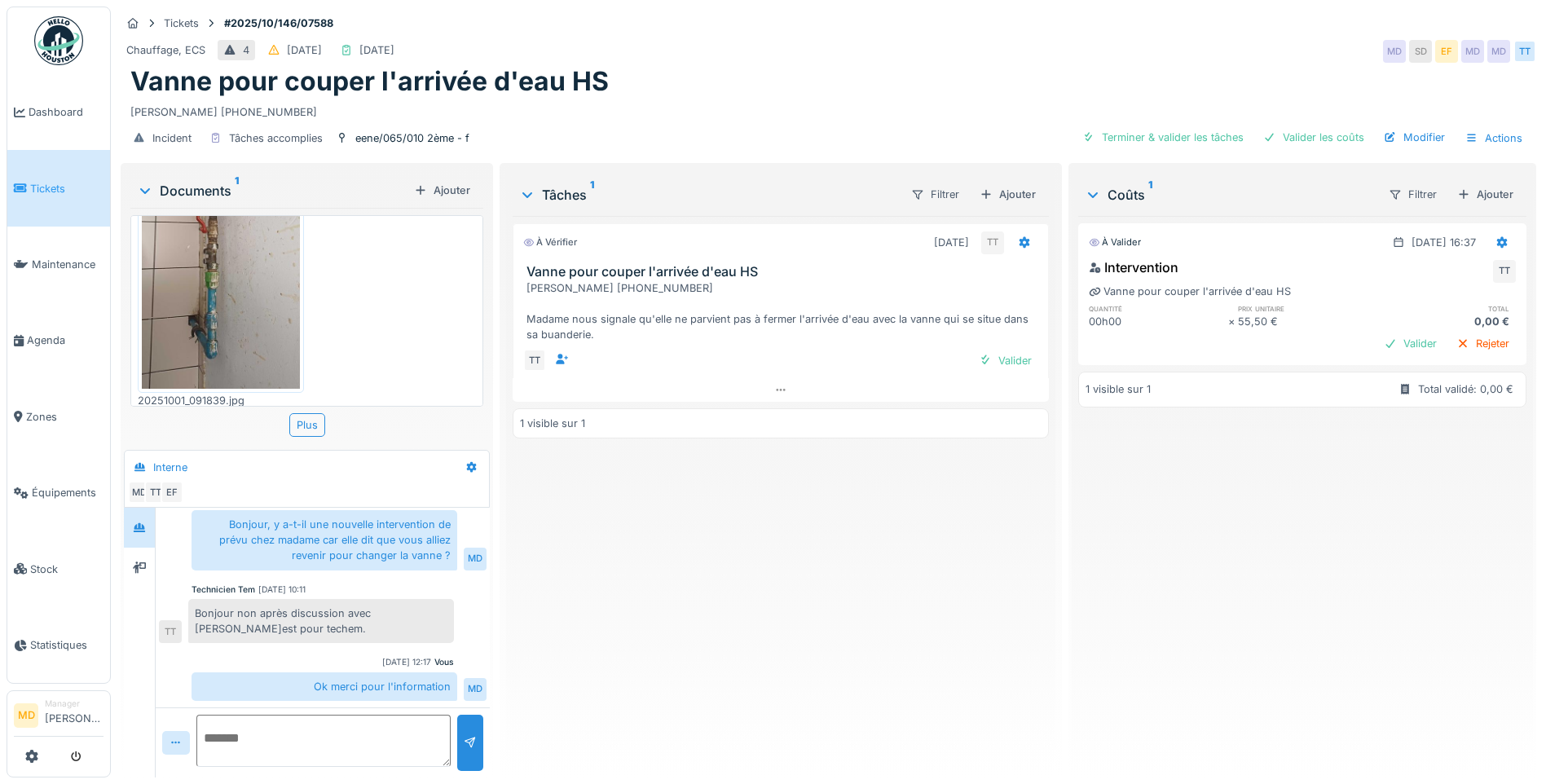
click at [872, 567] on div "À vérifier 02/10/2025 TT Vanne pour couper l'arrivée d'eau HS Mme DIALLO SAFI 0…" at bounding box center [781, 490] width 537 height 548
click at [763, 683] on div "À vérifier 02/10/2025 TT Vanne pour couper l'arrivée d'eau HS Mme DIALLO SAFI 0…" at bounding box center [781, 490] width 537 height 548
click at [994, 349] on div "Valider" at bounding box center [1005, 360] width 66 height 22
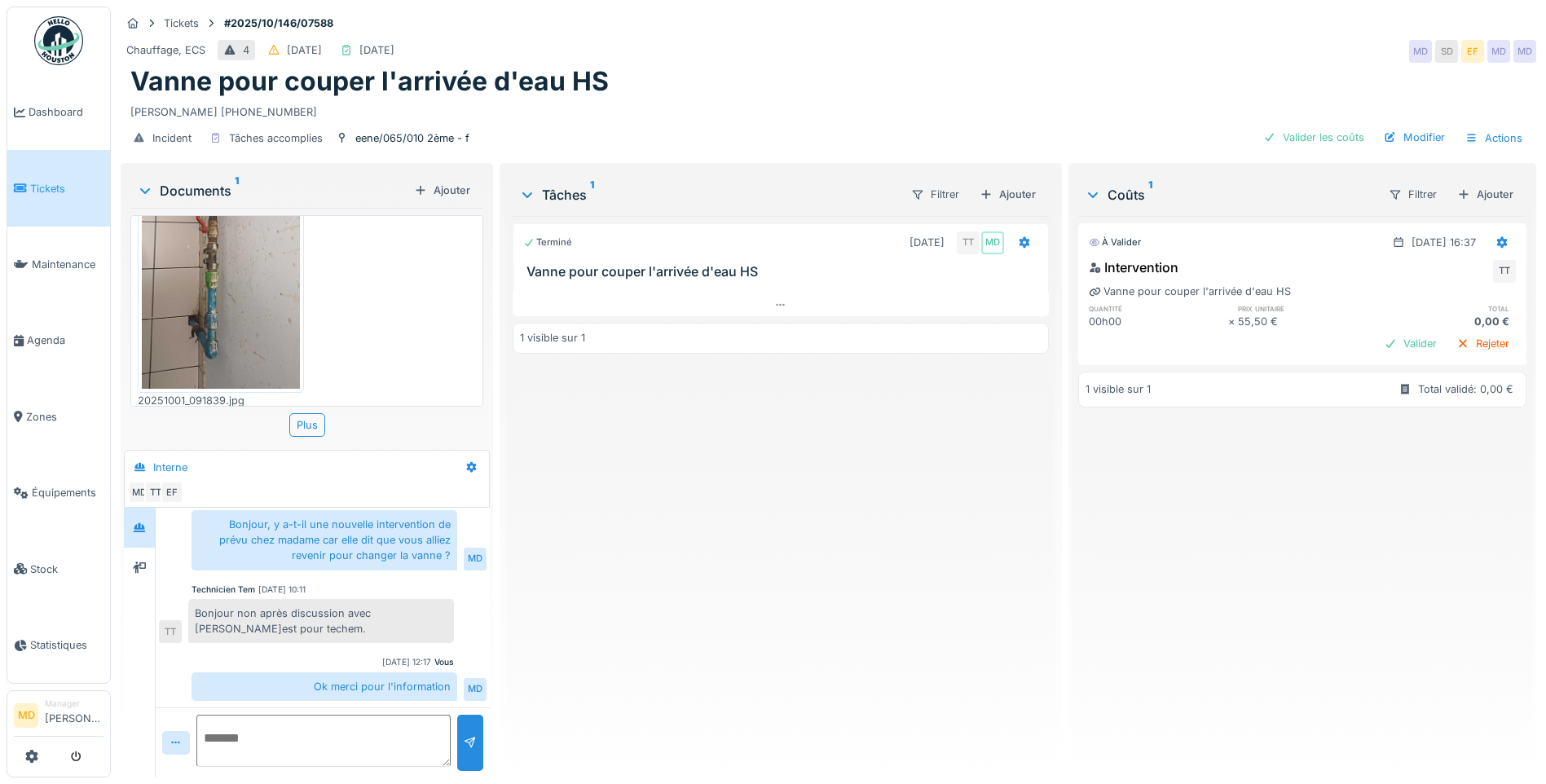
scroll to position [428, 0]
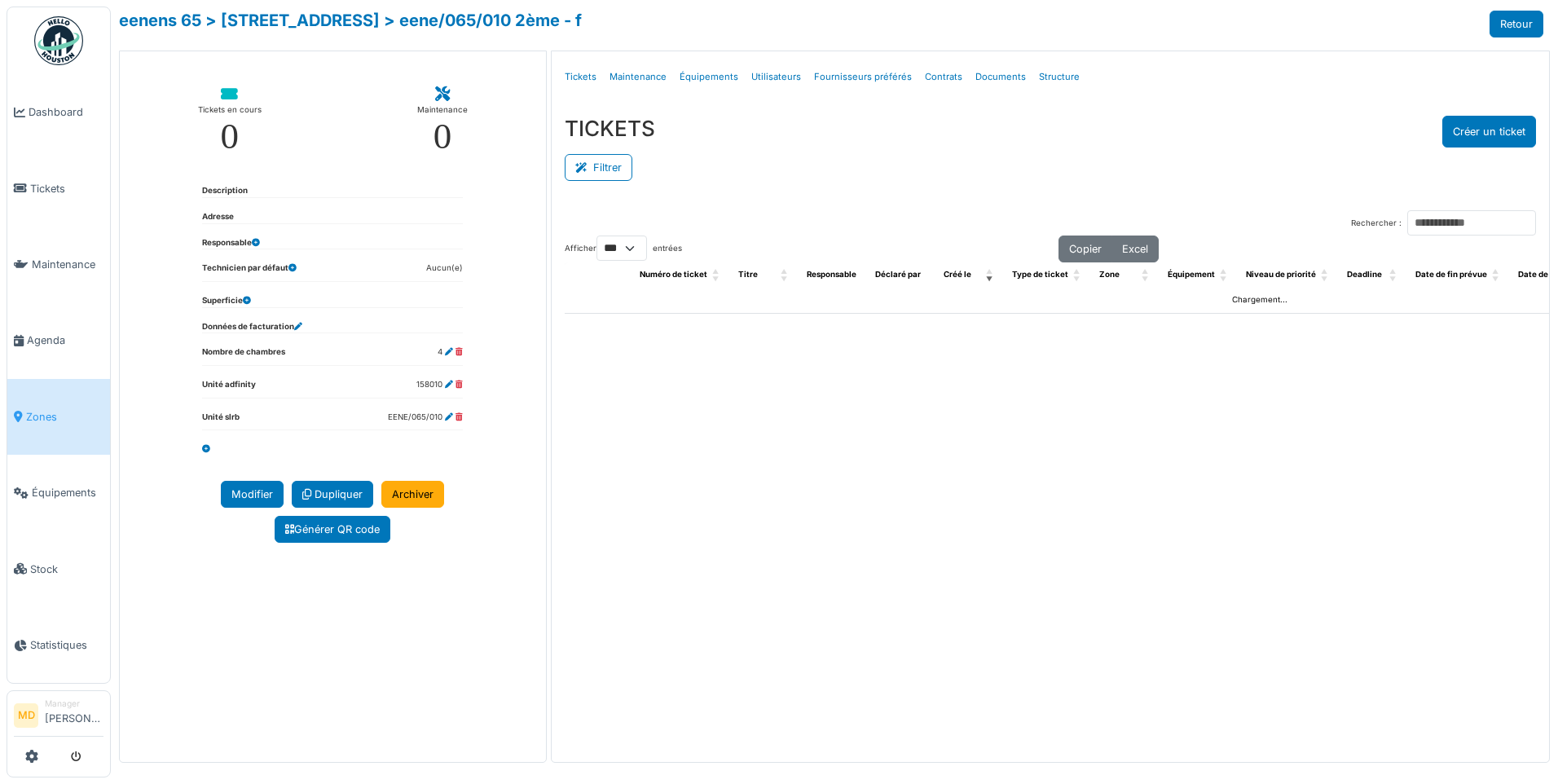
select select "***"
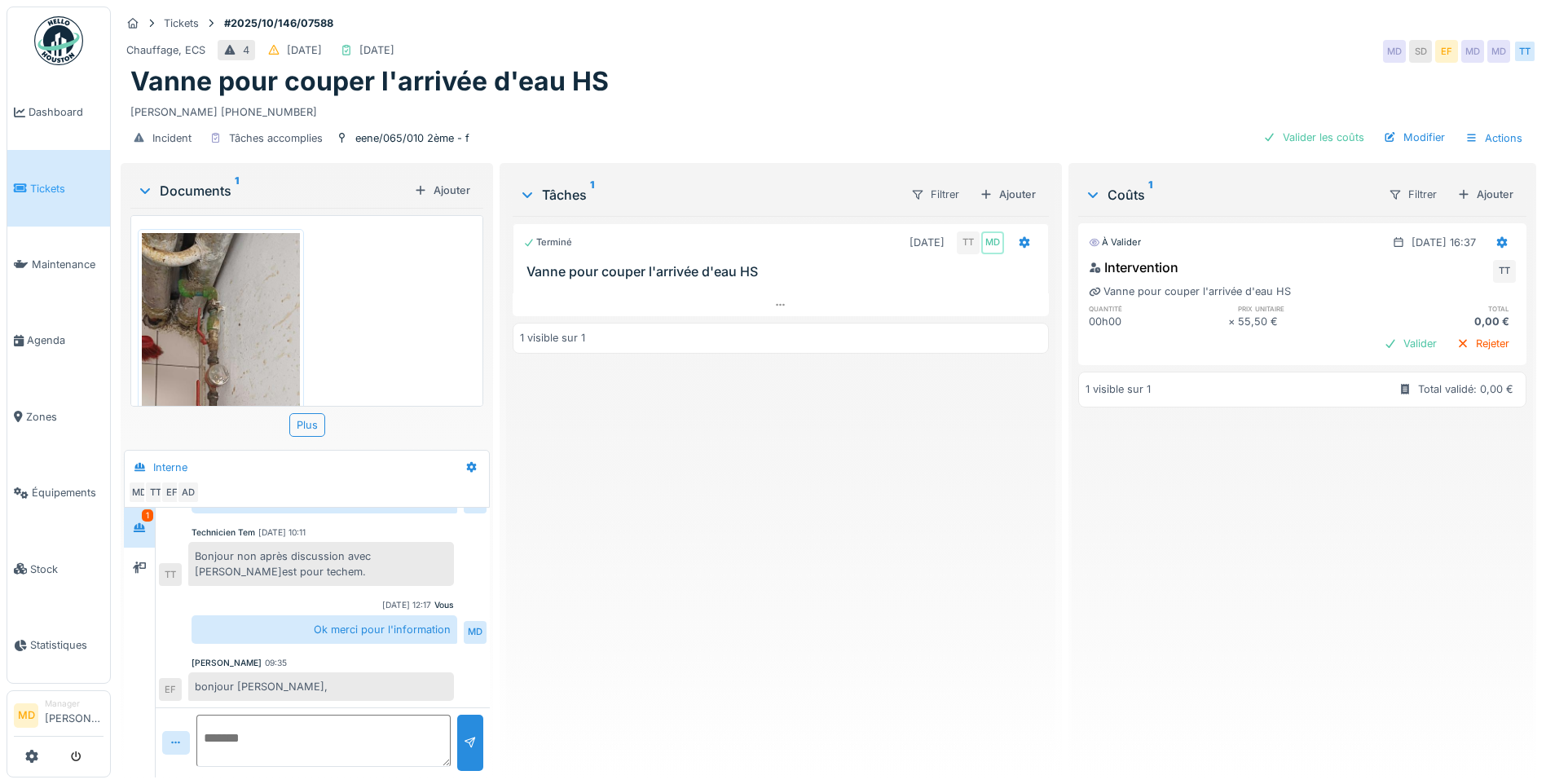
scroll to position [12, 0]
click at [156, 559] on div "Vous [DATE] 13:52 Bonjour, voici une nouvelle demande d'intervention MD Technic…" at bounding box center [322, 365] width 334 height 684
click at [150, 558] on div at bounding box center [139, 567] width 25 height 20
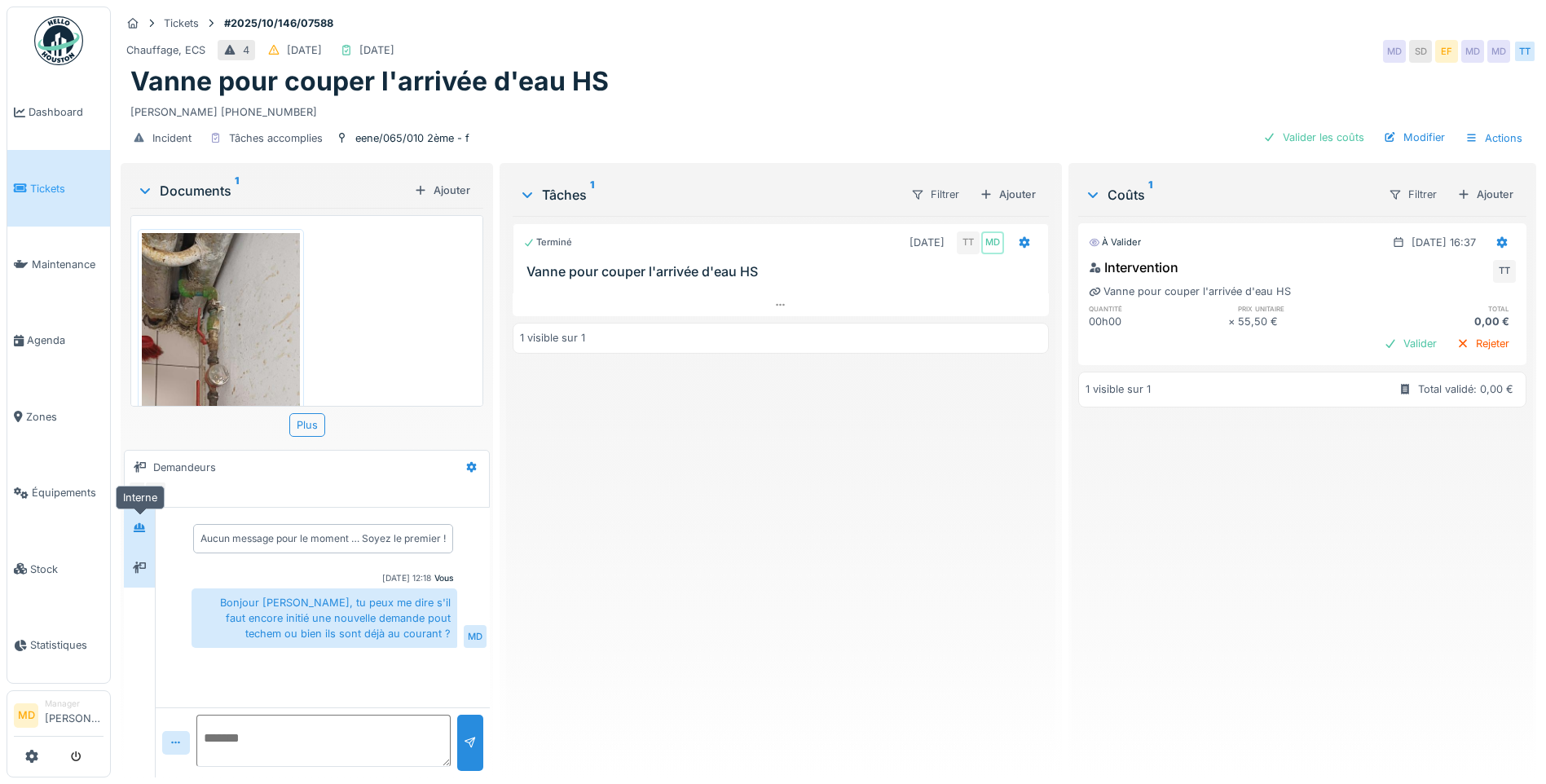
click at [149, 517] on div at bounding box center [139, 527] width 25 height 20
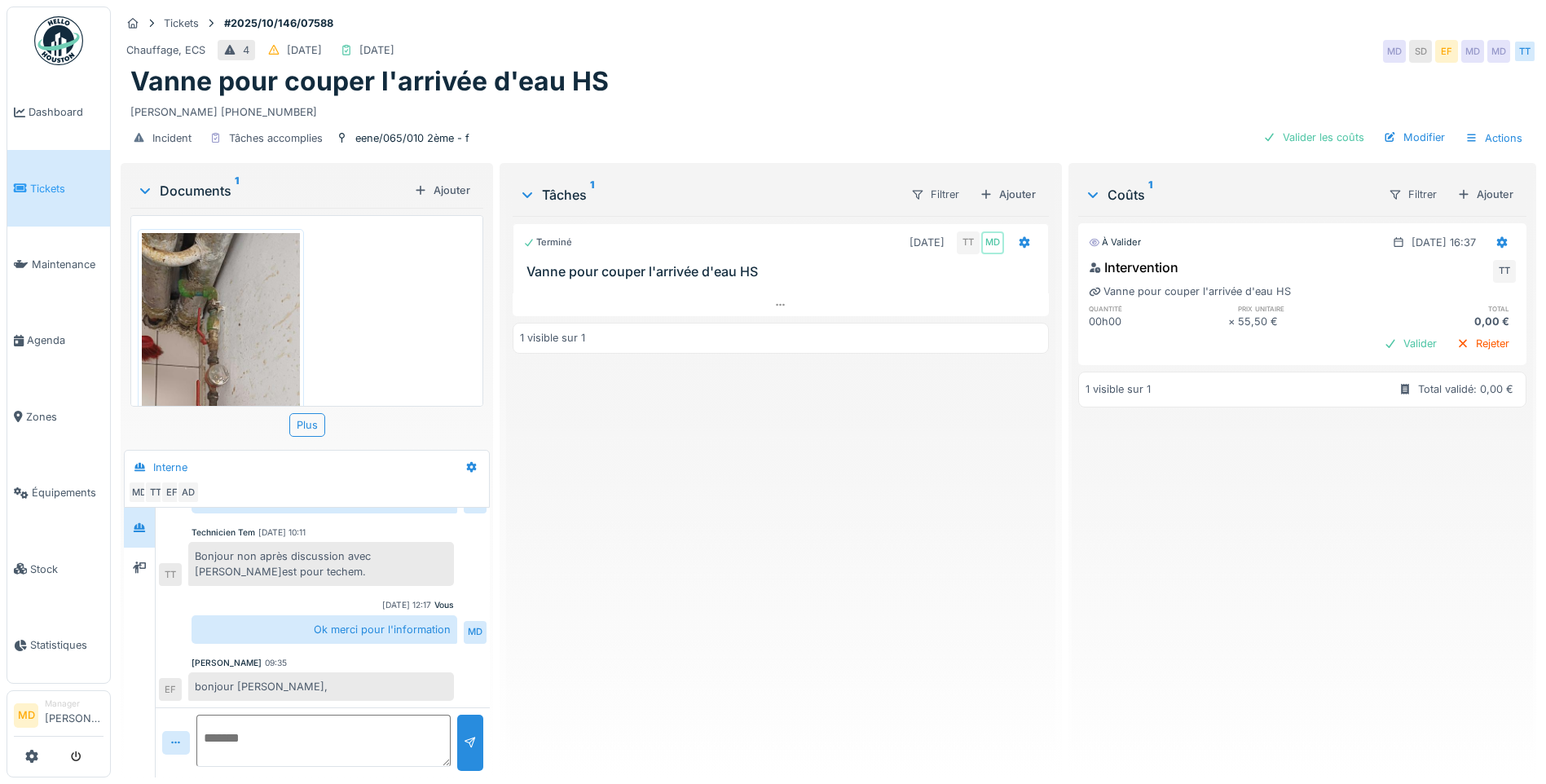
click at [912, 509] on div "Terminé [DATE] TT MD Vanne pour couper l'arrivée d'eau HS 1 visible sur 1" at bounding box center [781, 490] width 537 height 548
